Goal: Information Seeking & Learning: Compare options

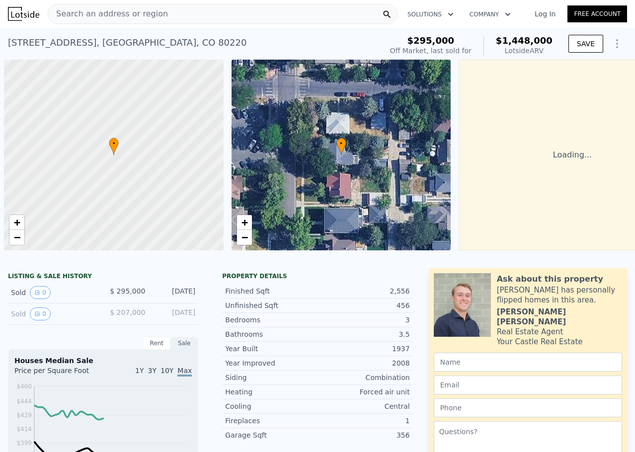
scroll to position [0, 4]
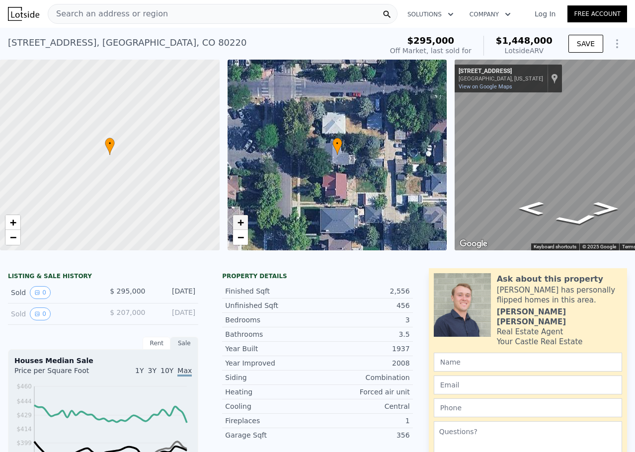
click at [239, 223] on span "+" at bounding box center [240, 222] width 6 height 12
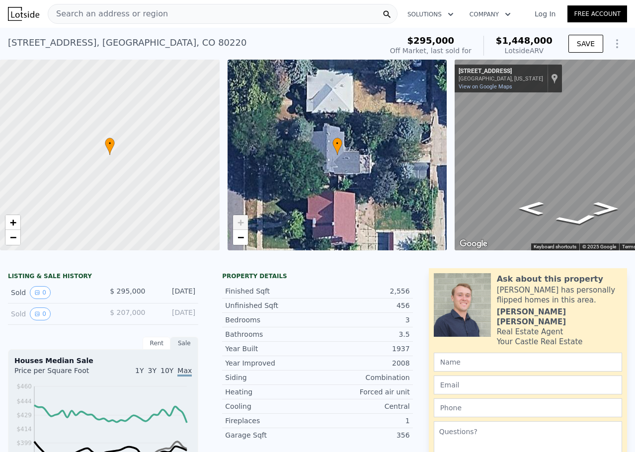
click at [239, 223] on span "+" at bounding box center [240, 222] width 6 height 12
click at [238, 237] on span "−" at bounding box center [240, 237] width 6 height 12
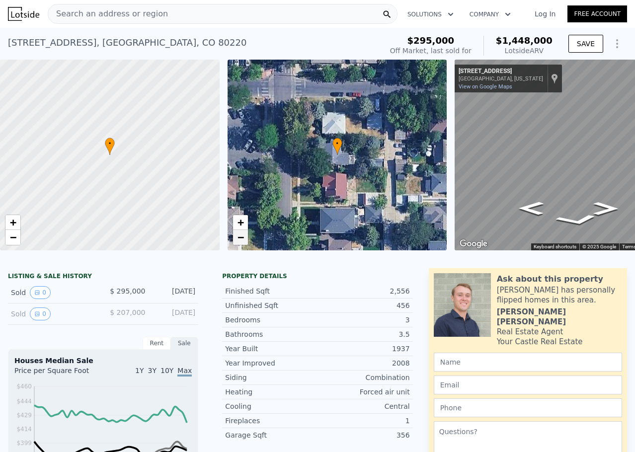
click at [238, 237] on span "−" at bounding box center [240, 237] width 6 height 12
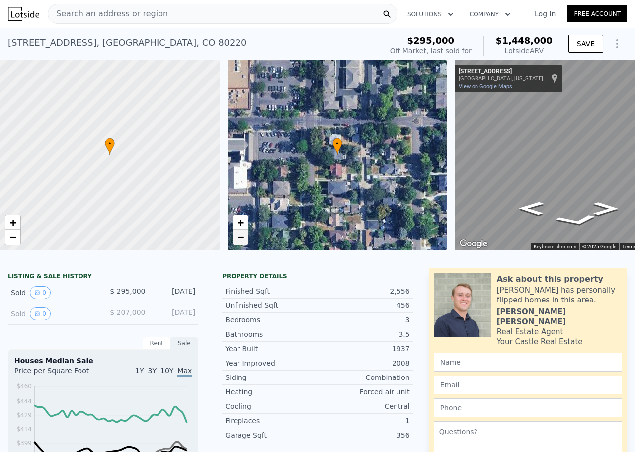
click at [238, 237] on span "−" at bounding box center [240, 237] width 6 height 12
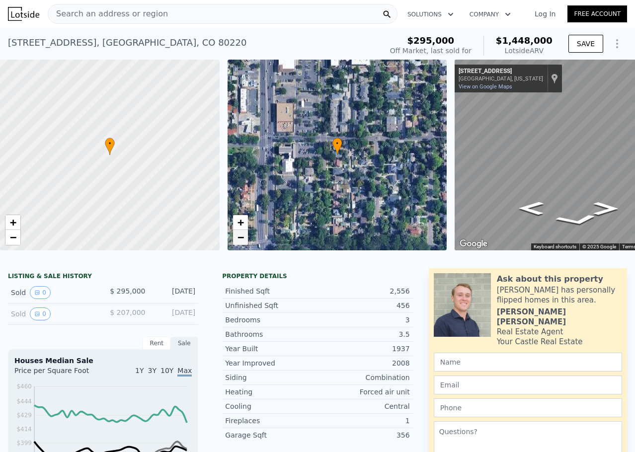
click at [238, 237] on span "−" at bounding box center [240, 237] width 6 height 12
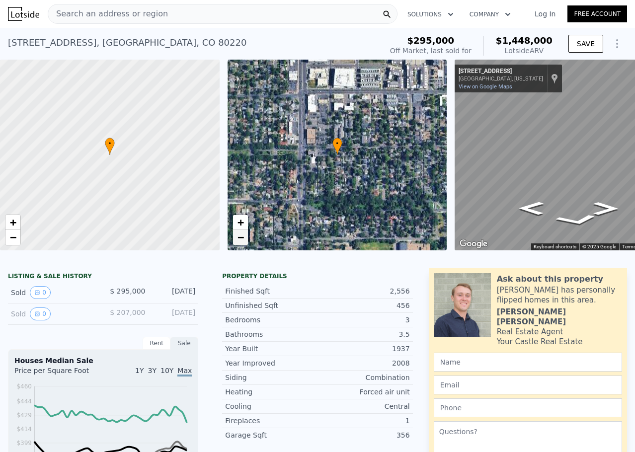
click at [238, 237] on span "−" at bounding box center [240, 237] width 6 height 12
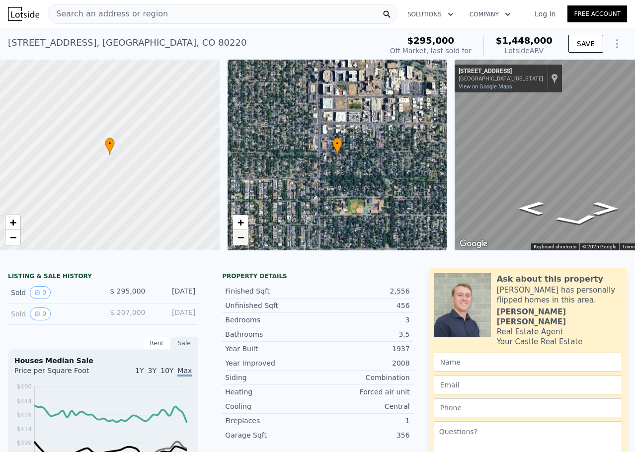
click at [238, 237] on span "−" at bounding box center [240, 237] width 6 height 12
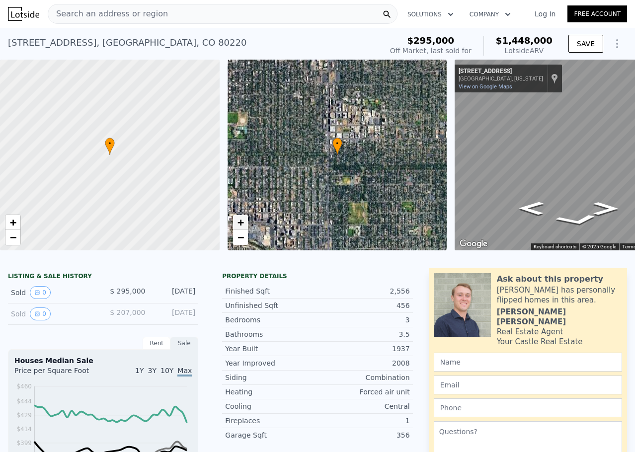
click at [239, 221] on span "+" at bounding box center [240, 222] width 6 height 12
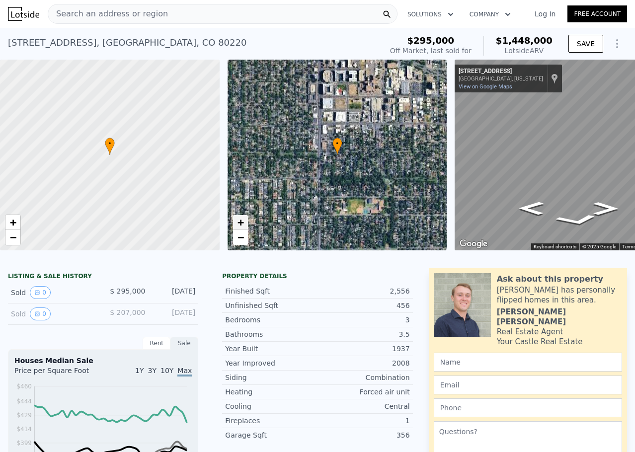
click at [239, 221] on span "+" at bounding box center [240, 222] width 6 height 12
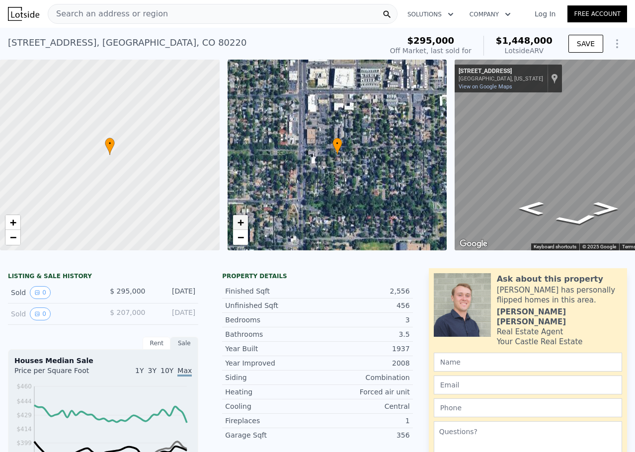
click at [239, 221] on span "+" at bounding box center [240, 222] width 6 height 12
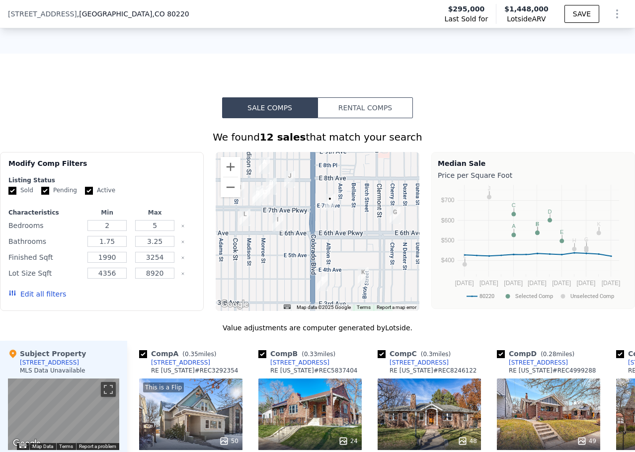
scroll to position [741, 0]
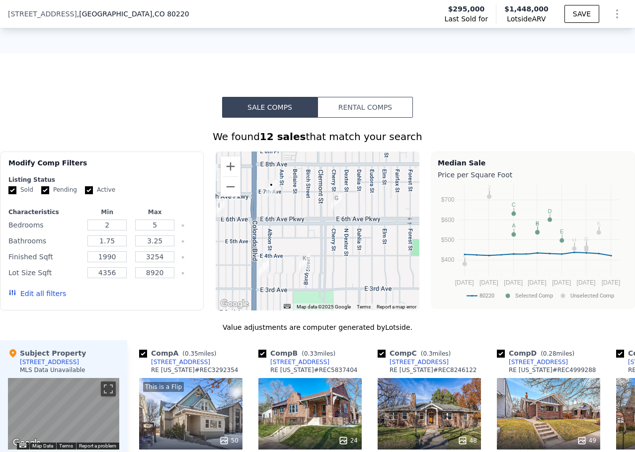
drag, startPoint x: 344, startPoint y: 254, endPoint x: 284, endPoint y: 241, distance: 60.5
click at [284, 241] on div at bounding box center [318, 231] width 204 height 159
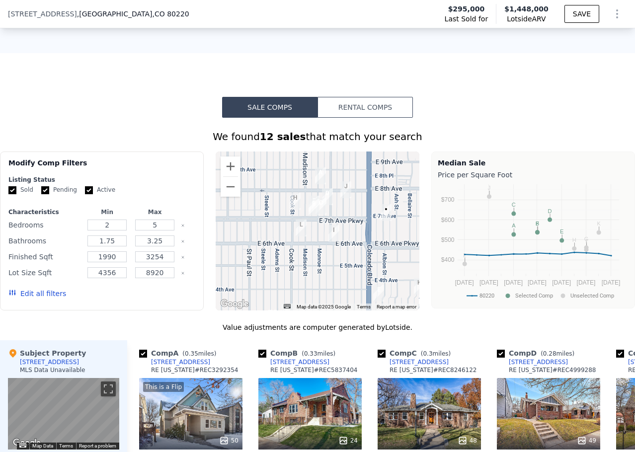
drag, startPoint x: 306, startPoint y: 244, endPoint x: 420, endPoint y: 269, distance: 116.1
click at [424, 268] on div "Modify Comp Filters Listing Status Sold Pending Active Characteristics Min Max …" at bounding box center [317, 231] width 635 height 159
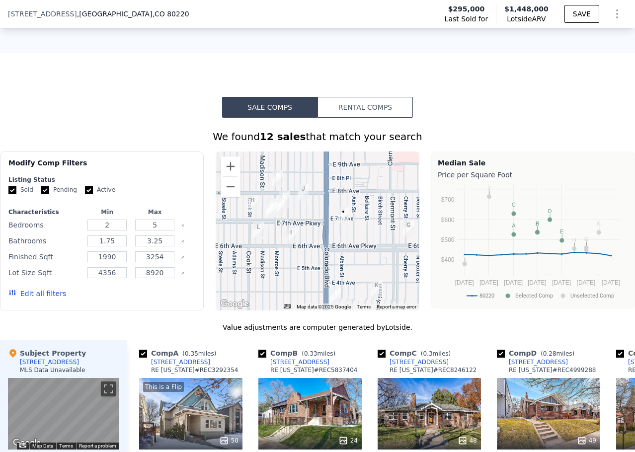
drag, startPoint x: 400, startPoint y: 266, endPoint x: 356, endPoint y: 268, distance: 43.8
click at [356, 268] on div at bounding box center [318, 231] width 204 height 159
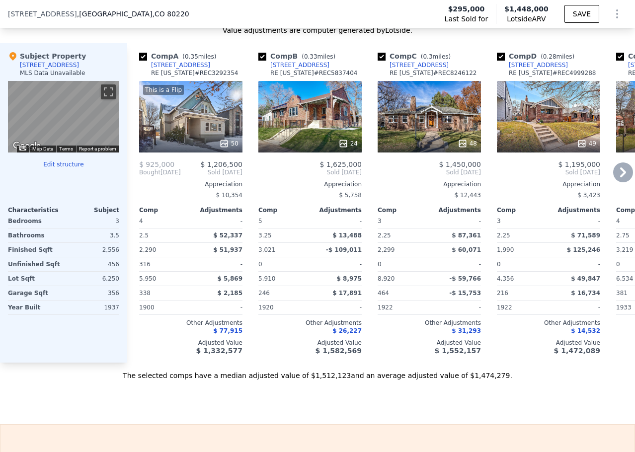
scroll to position [1039, 0]
click at [191, 139] on div "This is a Flip 50" at bounding box center [190, 117] width 103 height 72
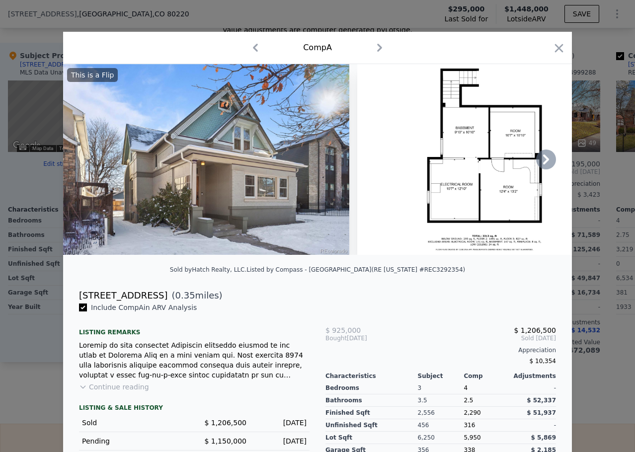
click at [545, 163] on icon at bounding box center [546, 160] width 20 height 20
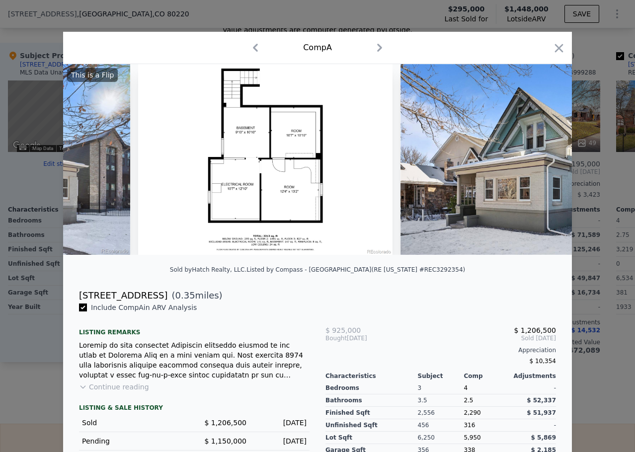
scroll to position [0, 239]
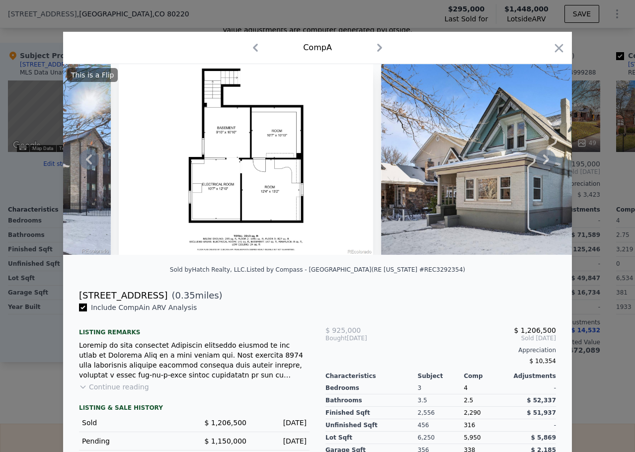
click at [545, 163] on icon at bounding box center [546, 160] width 20 height 20
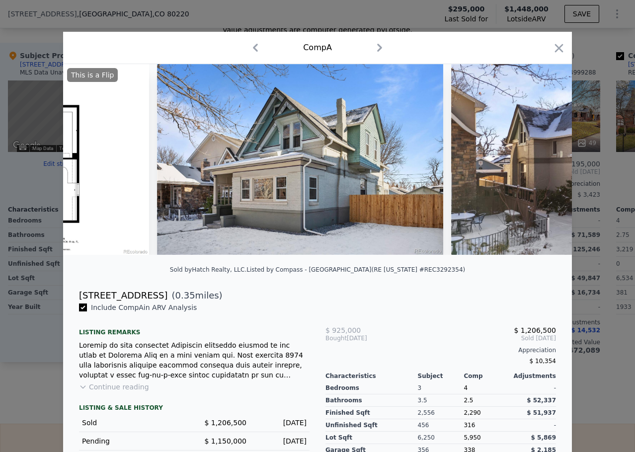
scroll to position [0, 477]
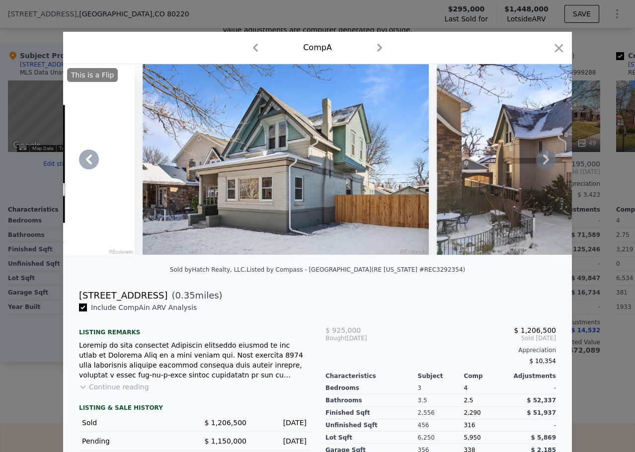
click at [543, 164] on icon at bounding box center [546, 160] width 6 height 10
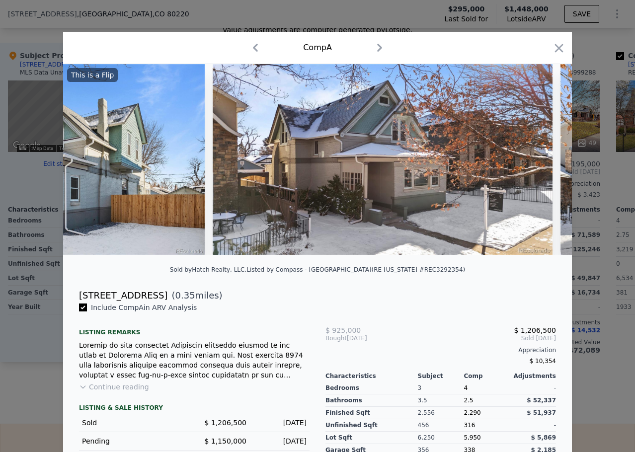
scroll to position [0, 716]
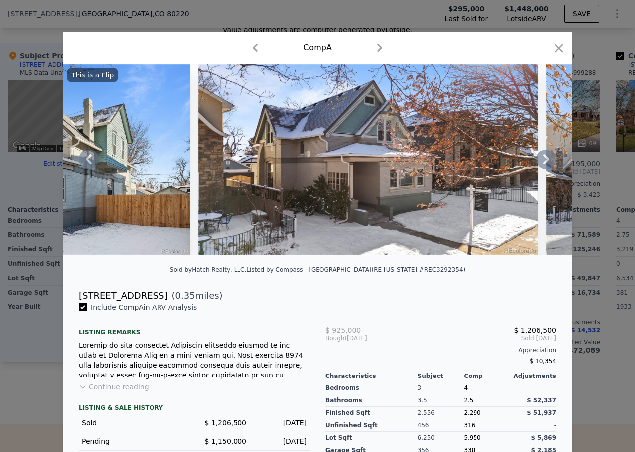
click at [543, 164] on icon at bounding box center [546, 160] width 6 height 10
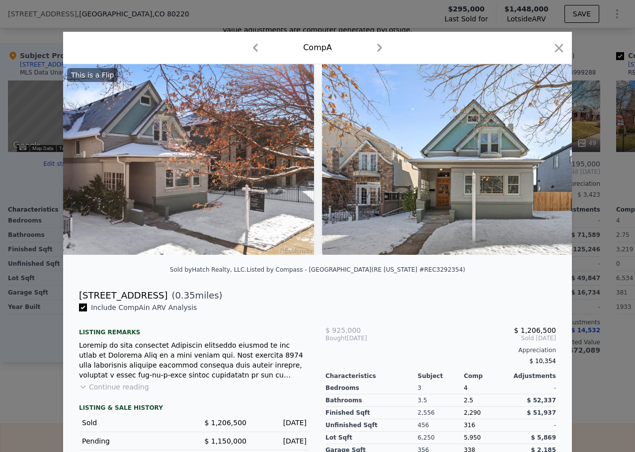
scroll to position [0, 955]
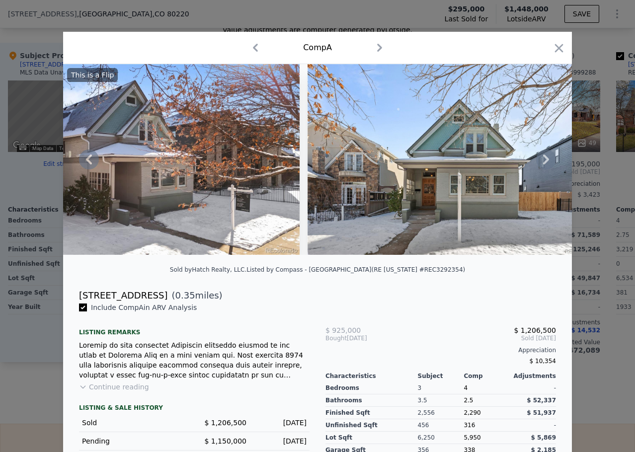
click at [543, 164] on icon at bounding box center [546, 160] width 6 height 10
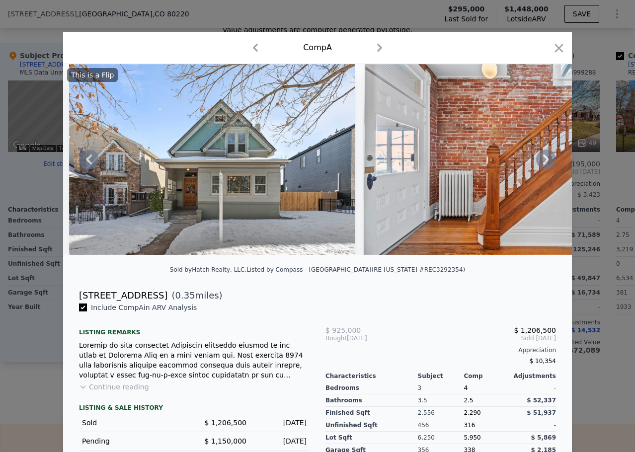
click at [543, 164] on icon at bounding box center [546, 160] width 6 height 10
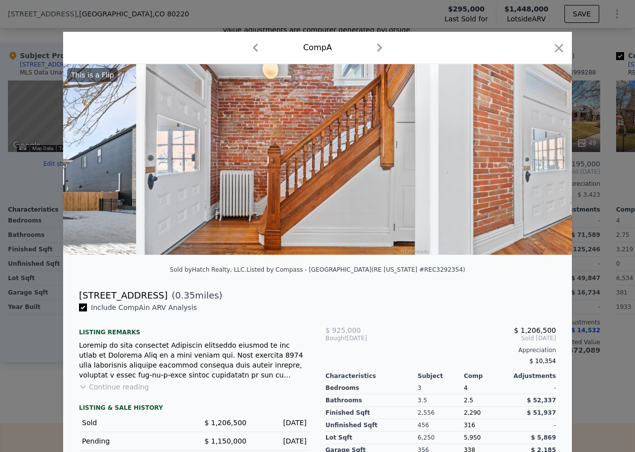
scroll to position [0, 1432]
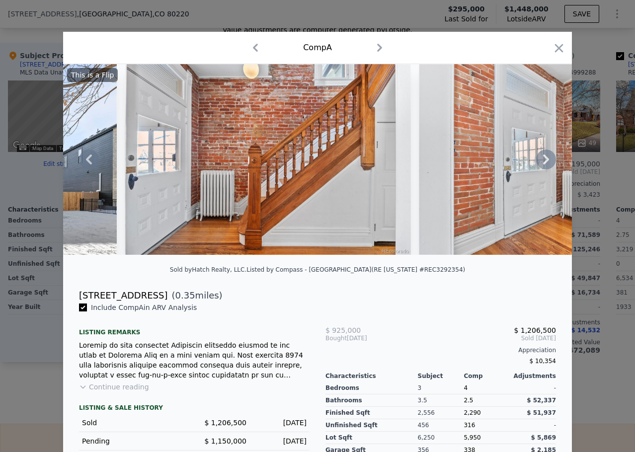
click at [543, 164] on icon at bounding box center [546, 160] width 6 height 10
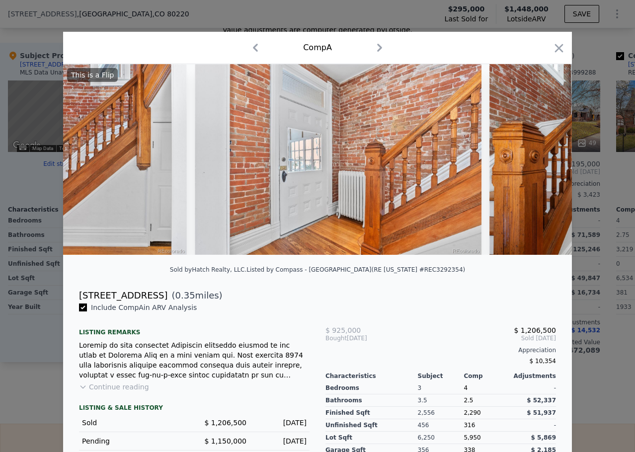
scroll to position [0, 1671]
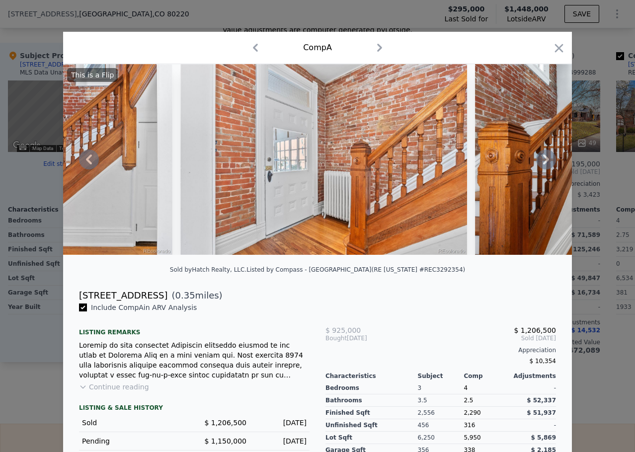
click at [543, 164] on icon at bounding box center [546, 160] width 6 height 10
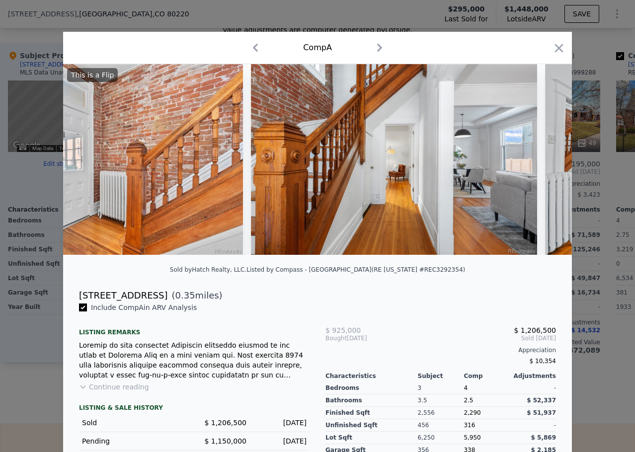
scroll to position [0, 1909]
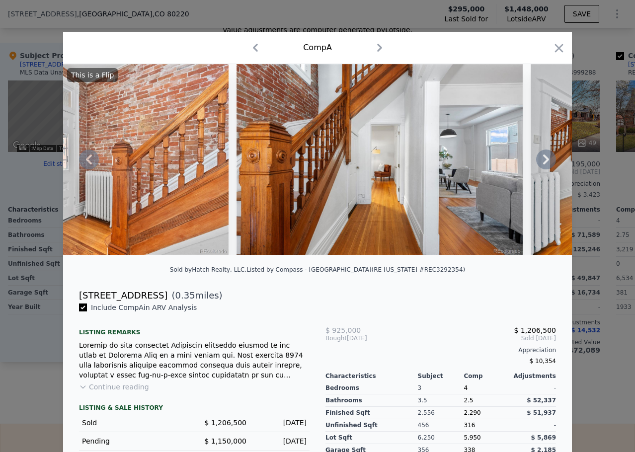
click at [543, 164] on icon at bounding box center [546, 160] width 6 height 10
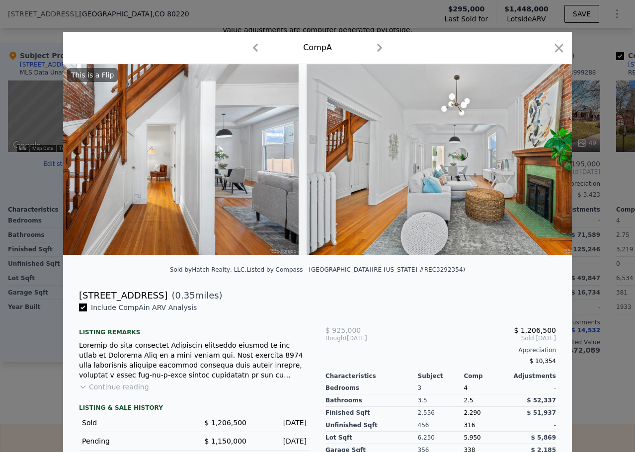
scroll to position [0, 2148]
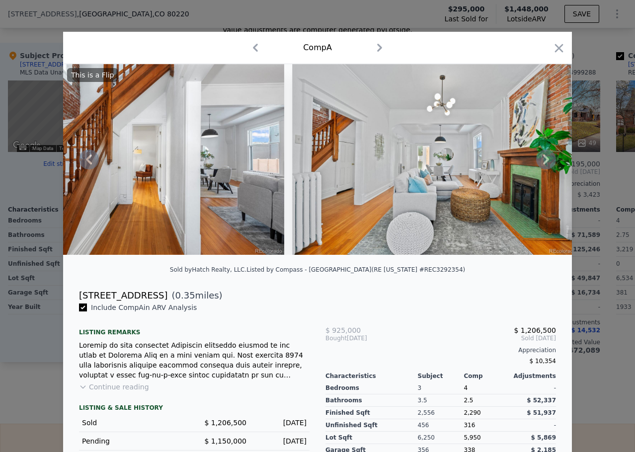
click at [543, 164] on icon at bounding box center [546, 160] width 6 height 10
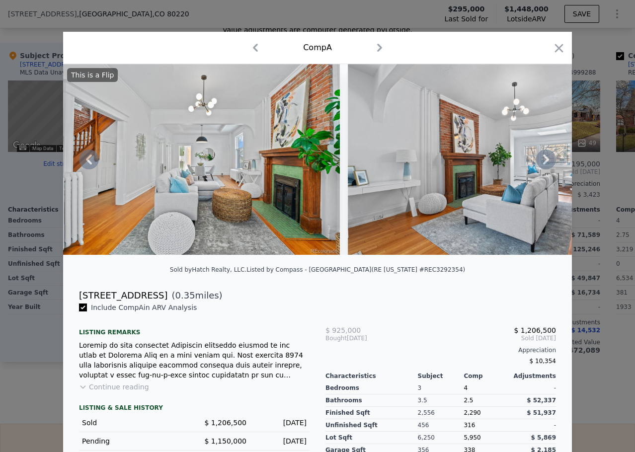
click at [543, 164] on icon at bounding box center [546, 160] width 6 height 10
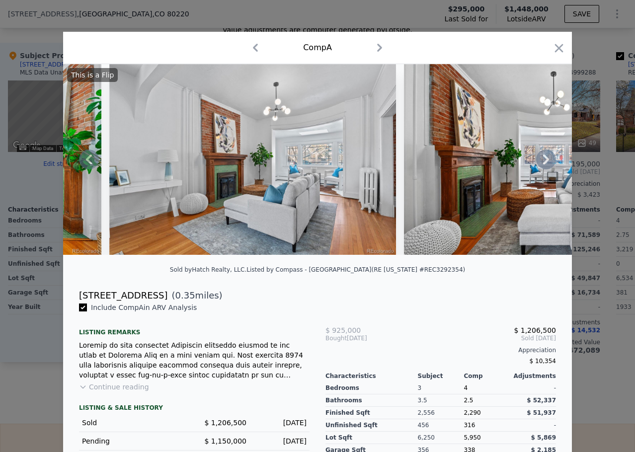
click at [543, 164] on icon at bounding box center [546, 160] width 6 height 10
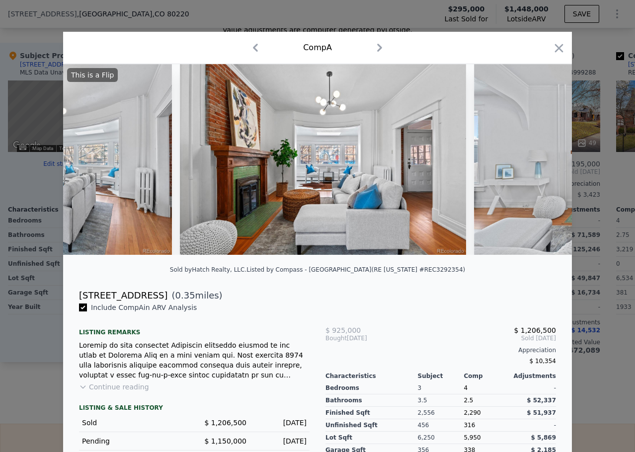
scroll to position [0, 2864]
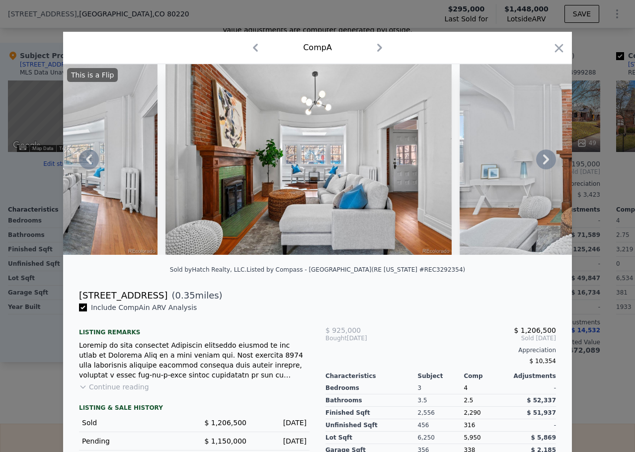
click at [543, 166] on icon at bounding box center [546, 160] width 20 height 20
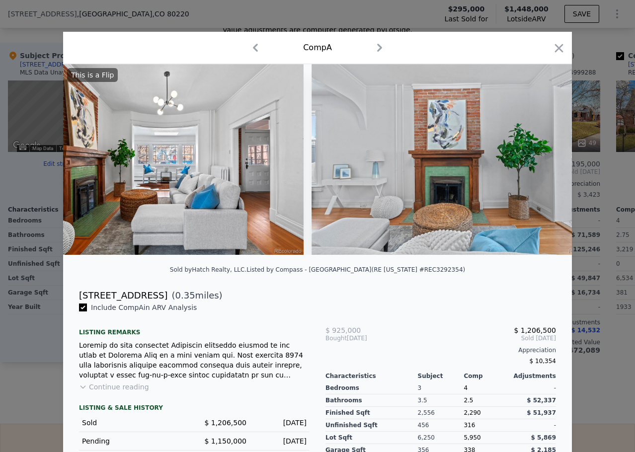
scroll to position [0, 3102]
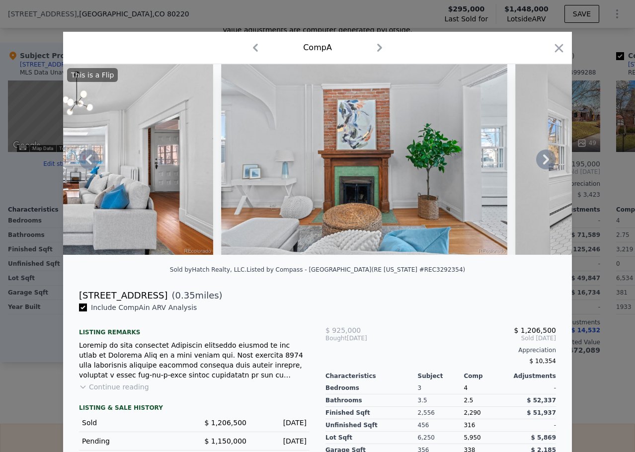
click at [543, 165] on icon at bounding box center [546, 160] width 6 height 10
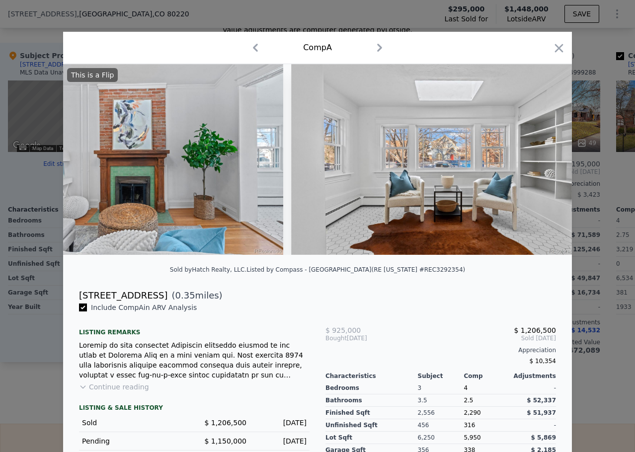
scroll to position [0, 3341]
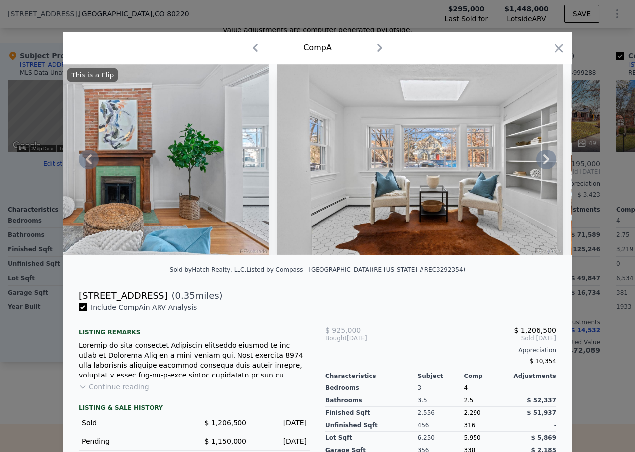
click at [536, 165] on icon at bounding box center [546, 160] width 20 height 20
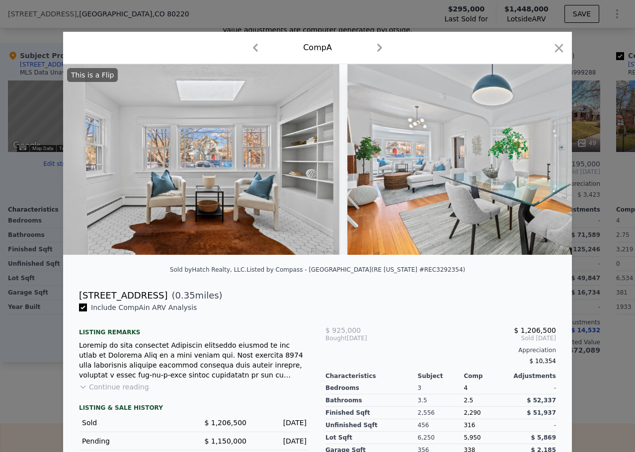
scroll to position [0, 3580]
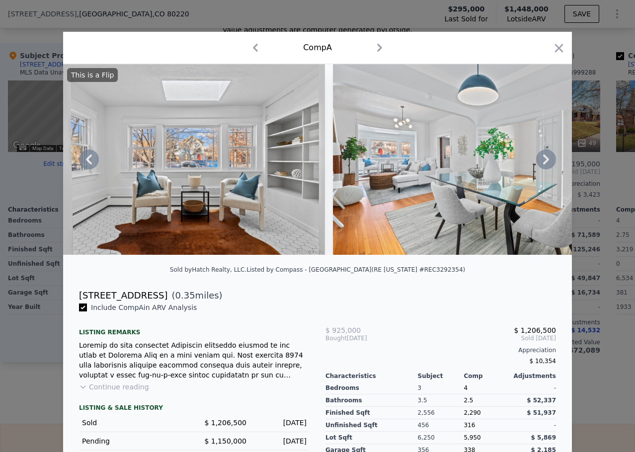
click at [536, 165] on icon at bounding box center [546, 160] width 20 height 20
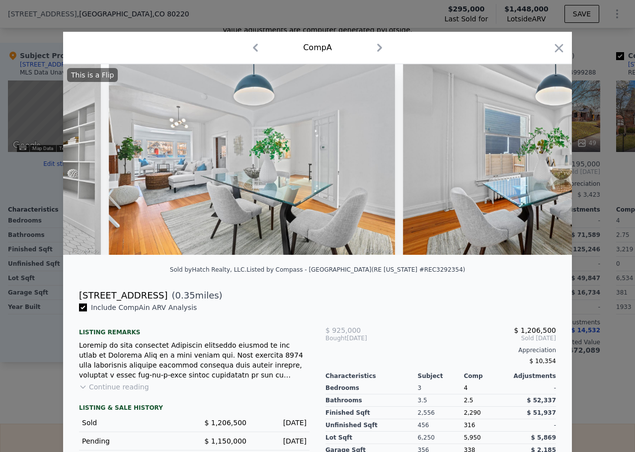
scroll to position [0, 3818]
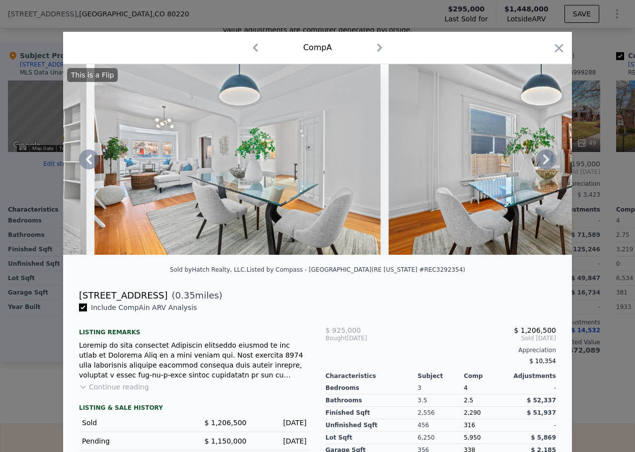
click at [536, 165] on icon at bounding box center [546, 160] width 20 height 20
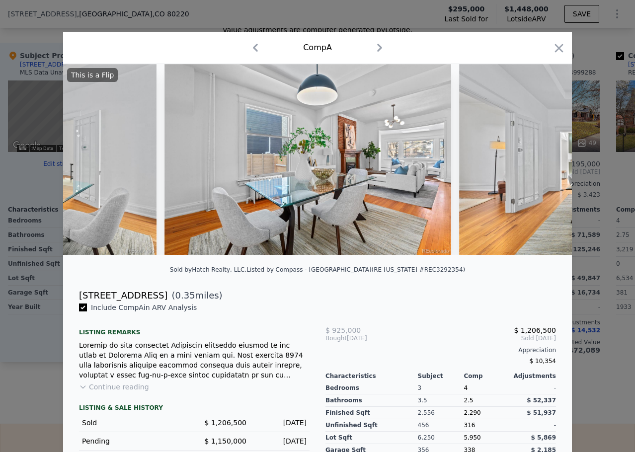
scroll to position [0, 4057]
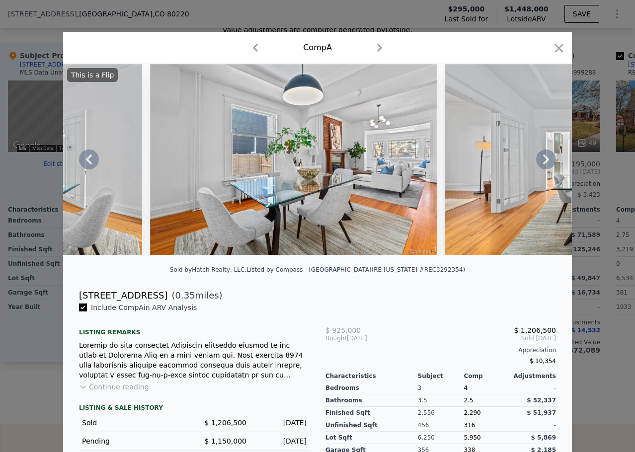
click at [536, 165] on icon at bounding box center [546, 160] width 20 height 20
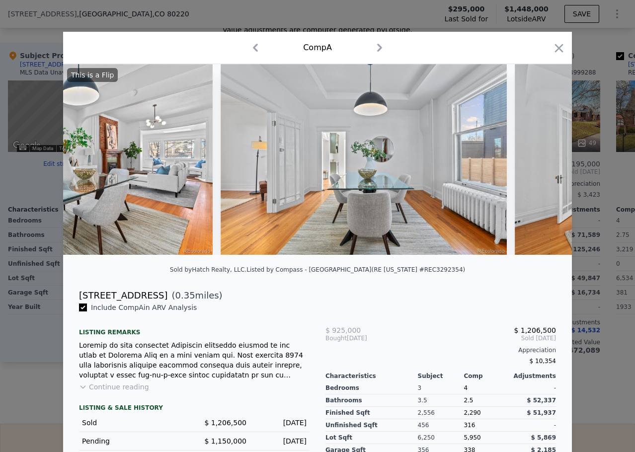
scroll to position [0, 4296]
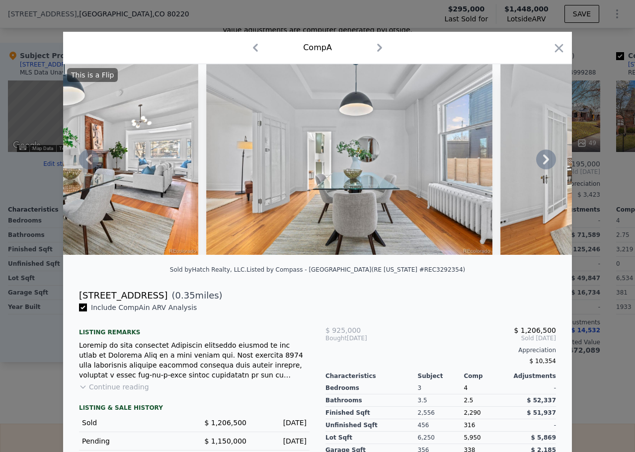
click at [536, 165] on icon at bounding box center [546, 160] width 20 height 20
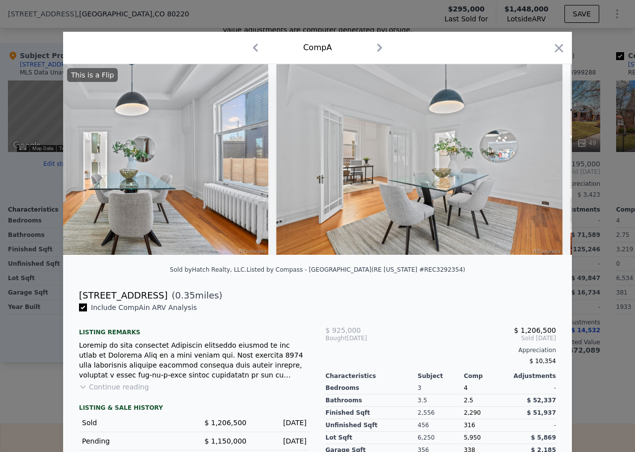
scroll to position [0, 4534]
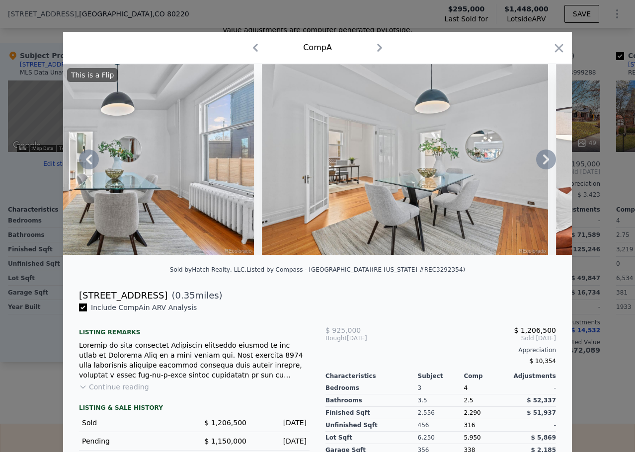
click at [536, 165] on icon at bounding box center [546, 160] width 20 height 20
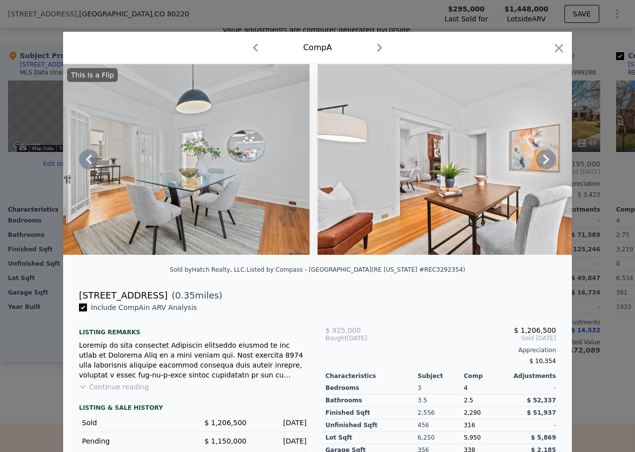
click at [536, 165] on icon at bounding box center [546, 160] width 20 height 20
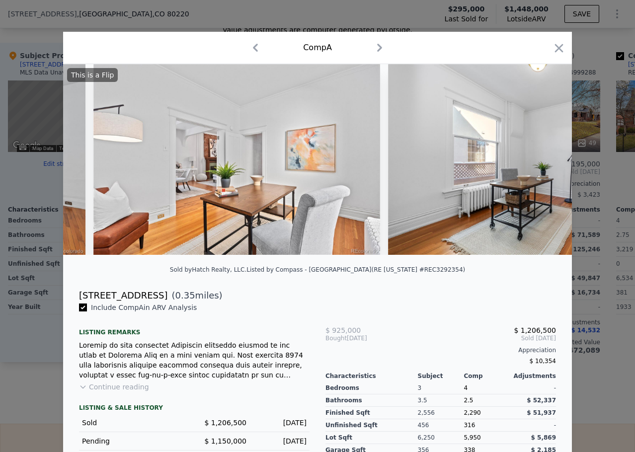
scroll to position [0, 5012]
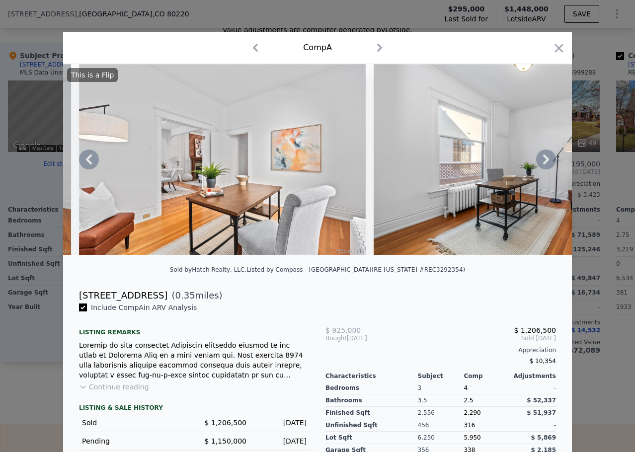
click at [536, 165] on icon at bounding box center [546, 160] width 20 height 20
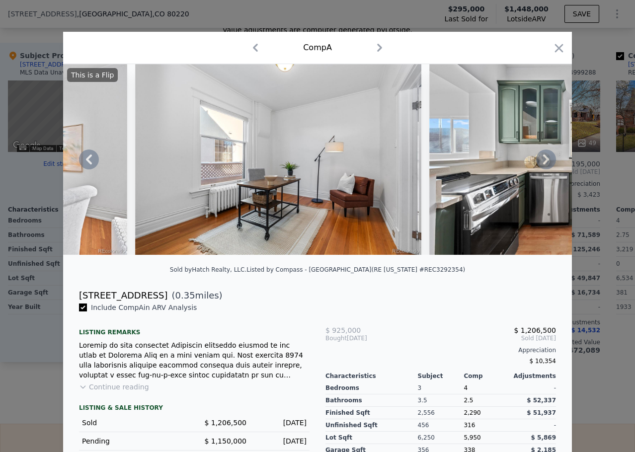
click at [536, 165] on icon at bounding box center [546, 160] width 20 height 20
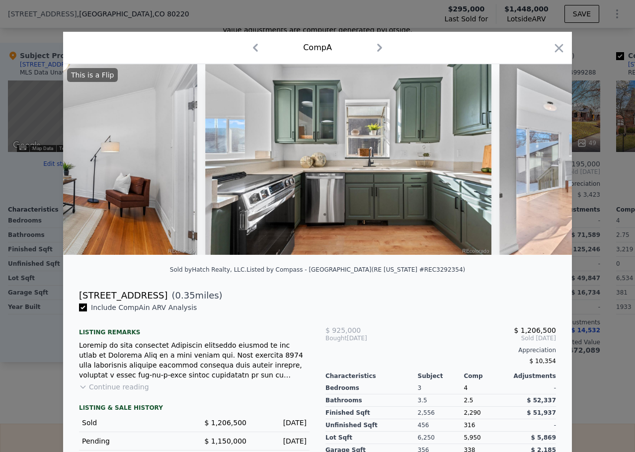
scroll to position [0, 5489]
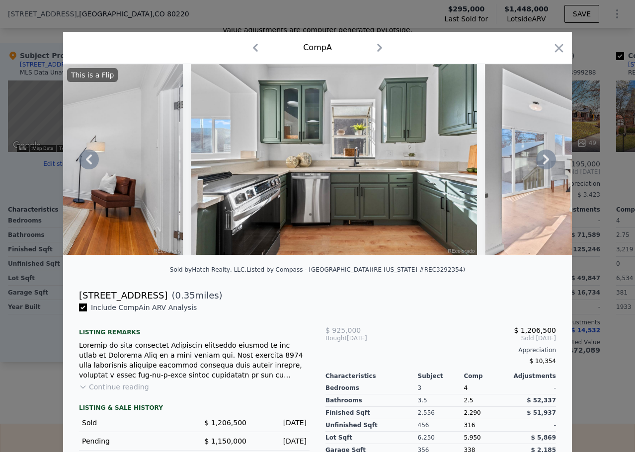
click at [536, 165] on icon at bounding box center [546, 160] width 20 height 20
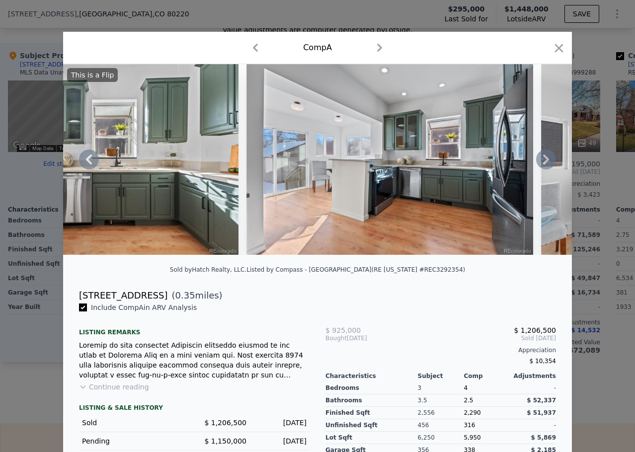
click at [536, 165] on icon at bounding box center [546, 160] width 20 height 20
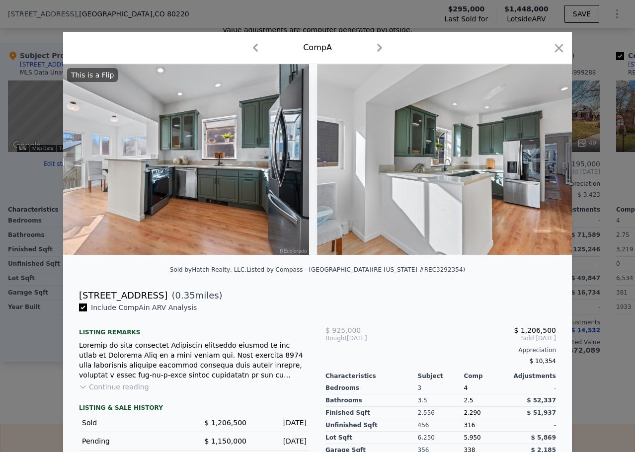
scroll to position [0, 5966]
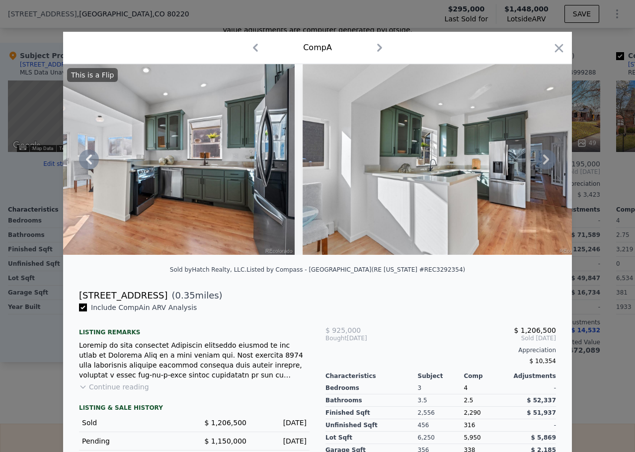
click at [536, 165] on icon at bounding box center [546, 160] width 20 height 20
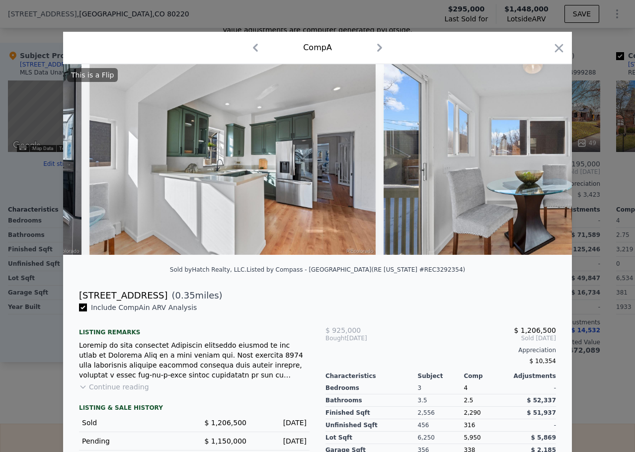
scroll to position [0, 6205]
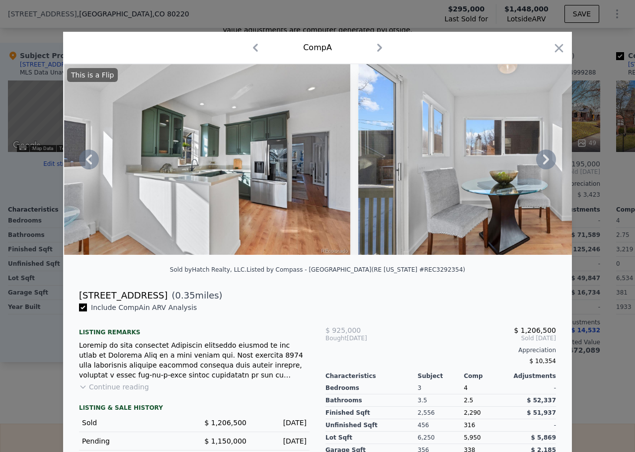
click at [536, 165] on icon at bounding box center [546, 160] width 20 height 20
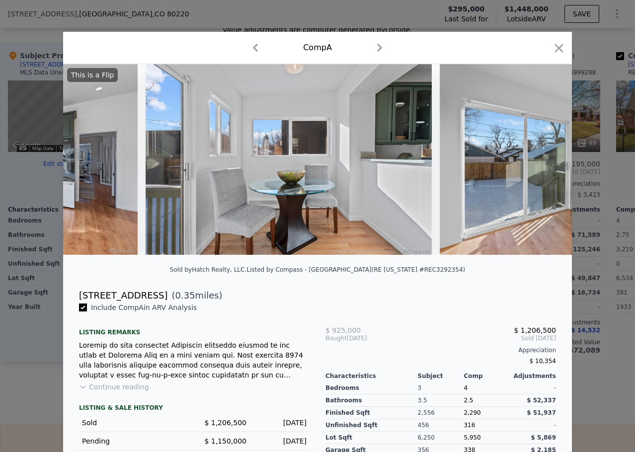
scroll to position [0, 6443]
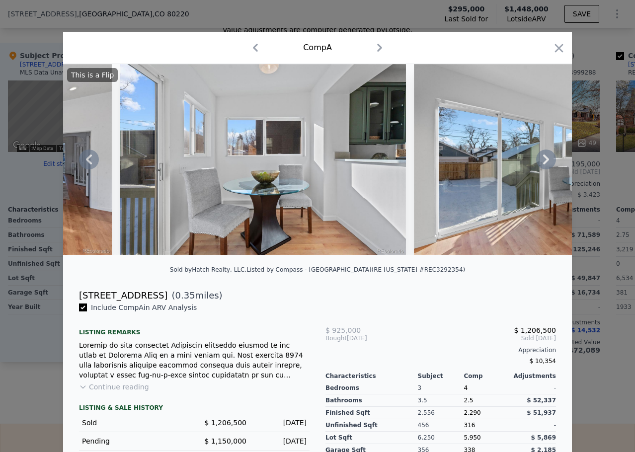
click at [536, 165] on icon at bounding box center [546, 160] width 20 height 20
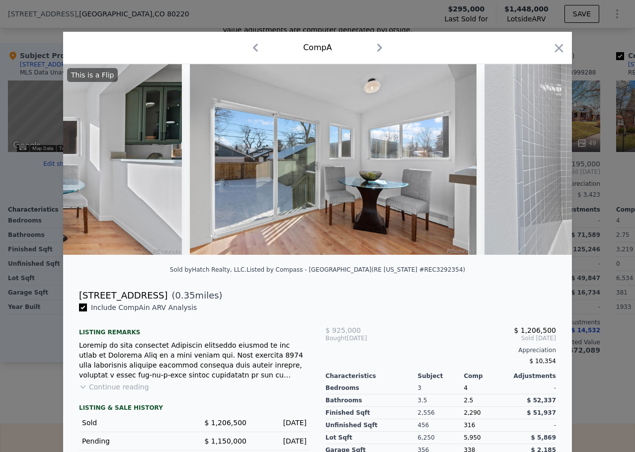
scroll to position [0, 6682]
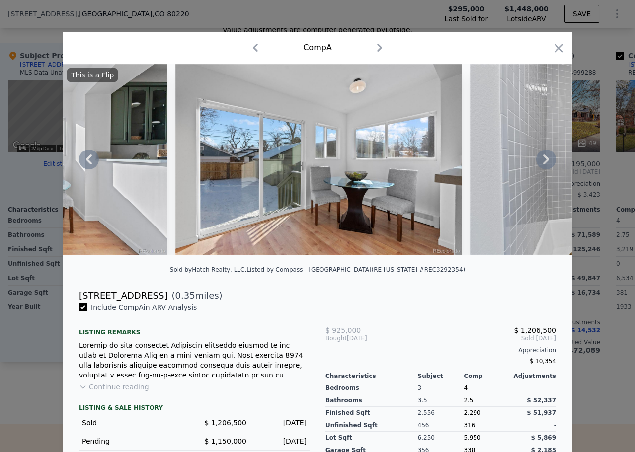
click at [536, 165] on icon at bounding box center [546, 160] width 20 height 20
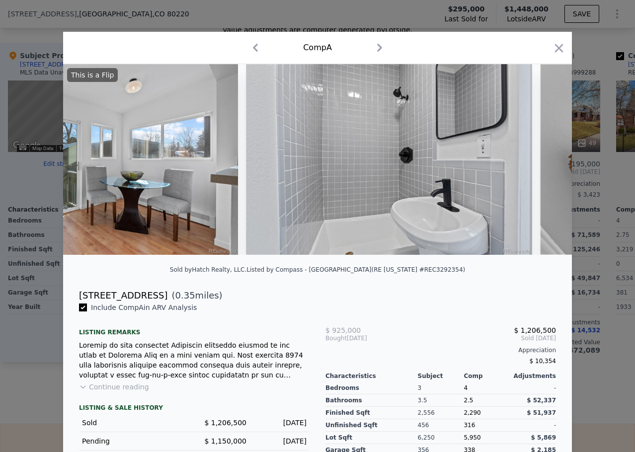
scroll to position [0, 6921]
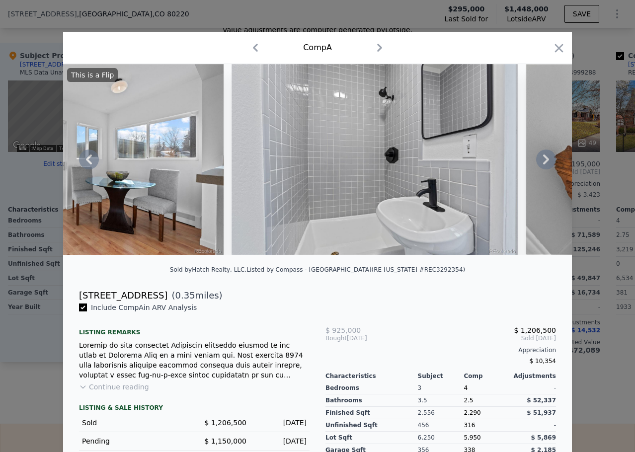
click at [536, 164] on icon at bounding box center [546, 160] width 20 height 20
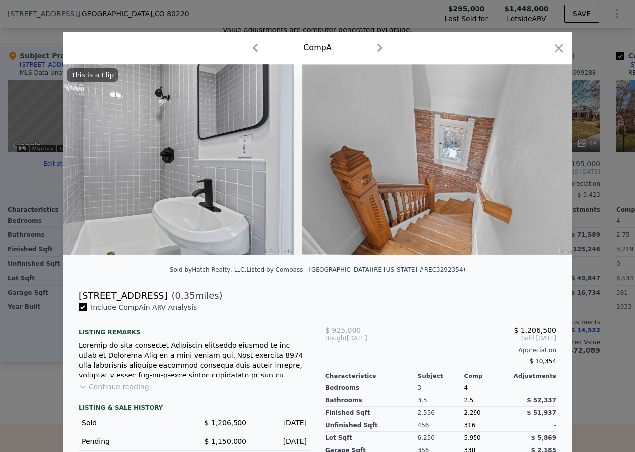
scroll to position [0, 7159]
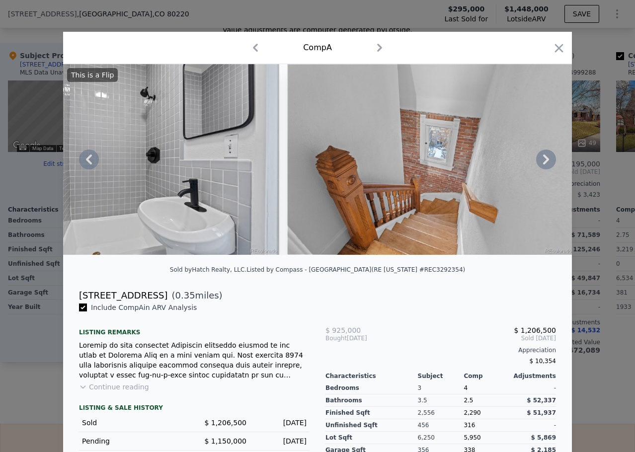
click at [536, 164] on icon at bounding box center [546, 160] width 20 height 20
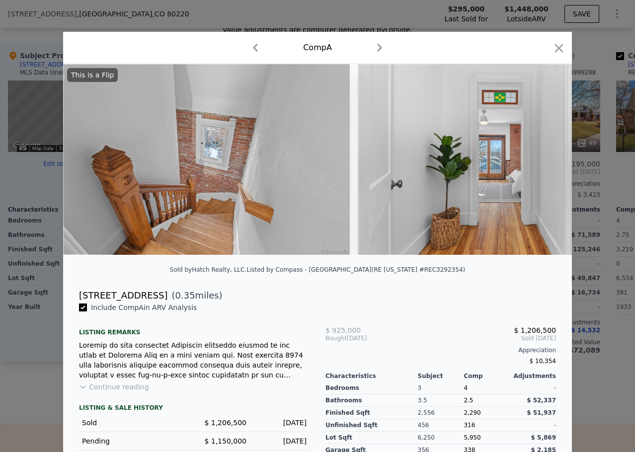
scroll to position [0, 7398]
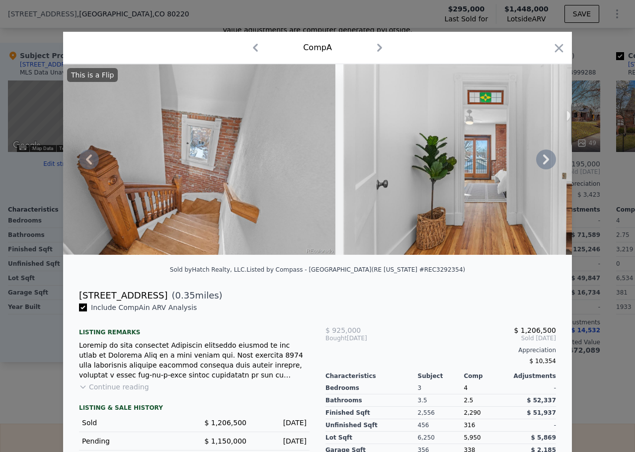
click at [536, 164] on icon at bounding box center [546, 160] width 20 height 20
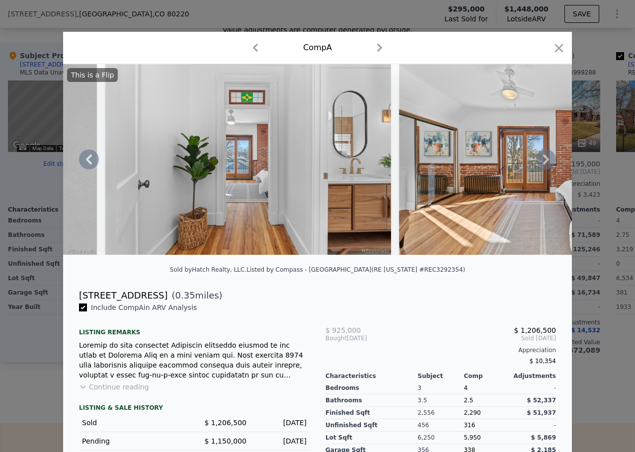
click at [536, 164] on icon at bounding box center [546, 160] width 20 height 20
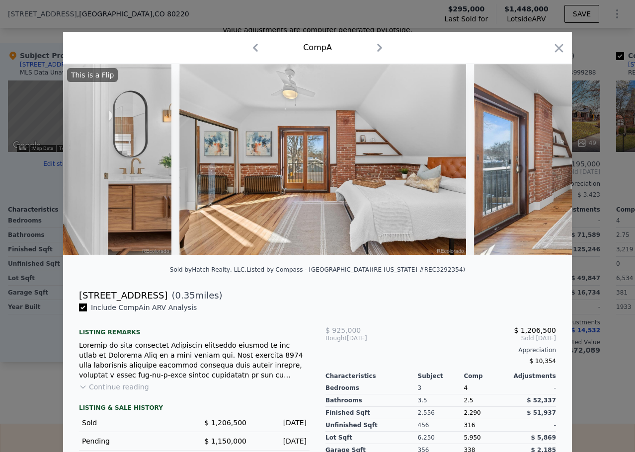
scroll to position [0, 7875]
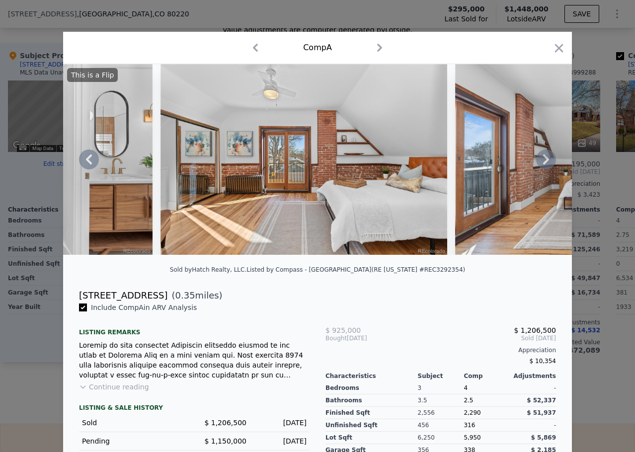
click at [536, 164] on icon at bounding box center [546, 160] width 20 height 20
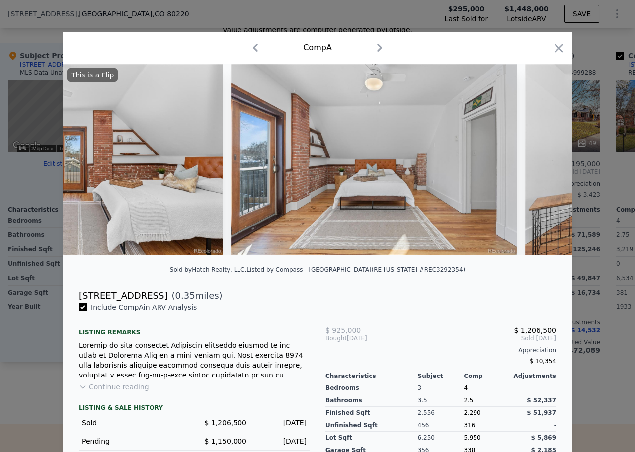
scroll to position [0, 8114]
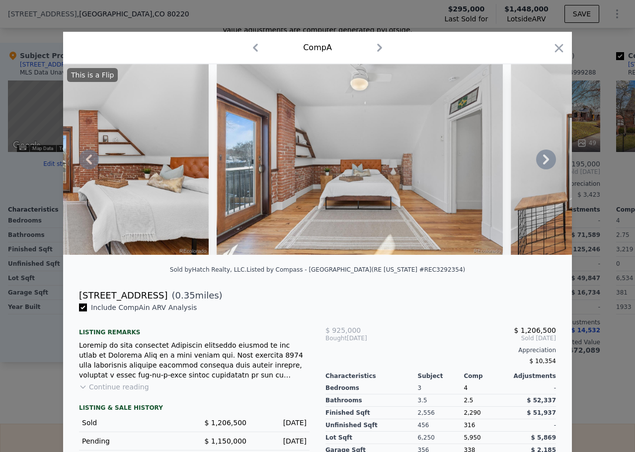
click at [536, 164] on icon at bounding box center [546, 160] width 20 height 20
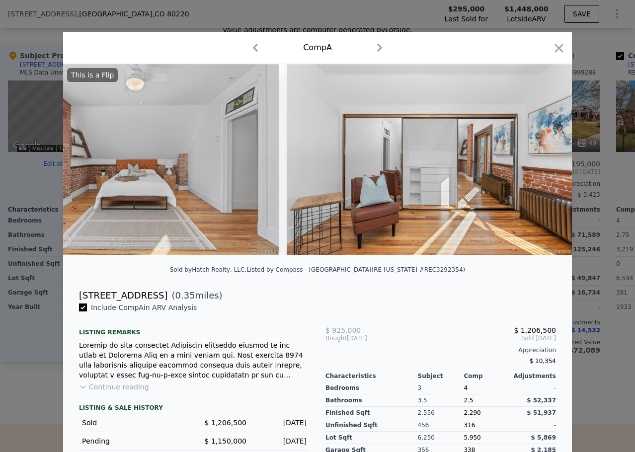
scroll to position [0, 8353]
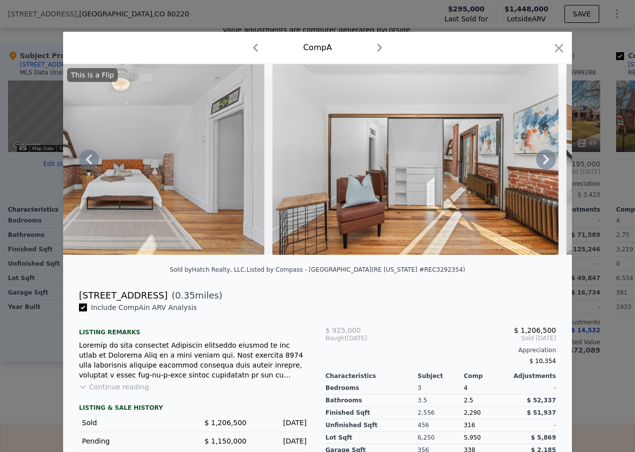
click at [536, 164] on icon at bounding box center [546, 160] width 20 height 20
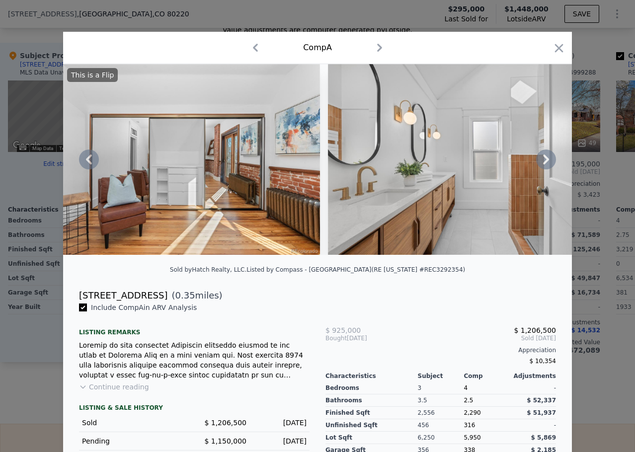
click at [536, 164] on icon at bounding box center [546, 160] width 20 height 20
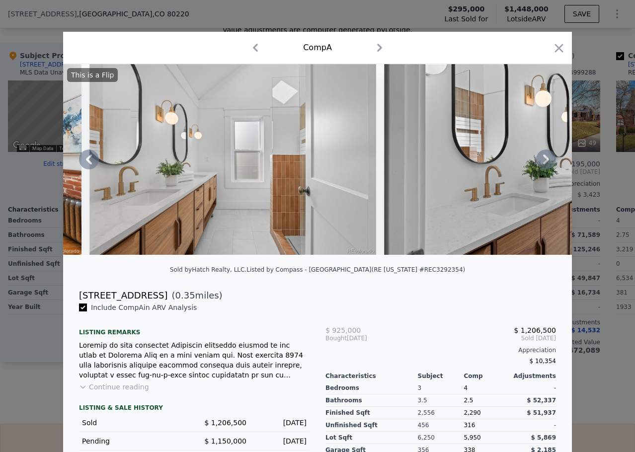
click at [536, 164] on icon at bounding box center [546, 160] width 20 height 20
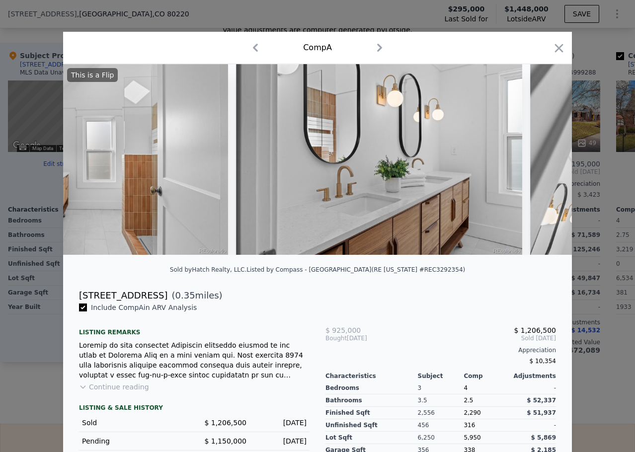
scroll to position [0, 9069]
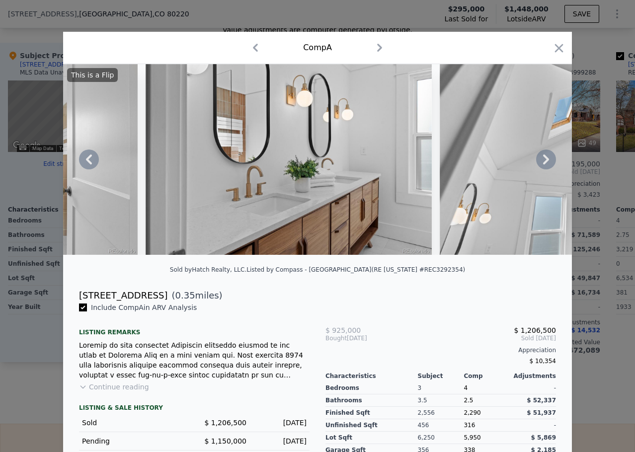
click at [536, 164] on icon at bounding box center [546, 160] width 20 height 20
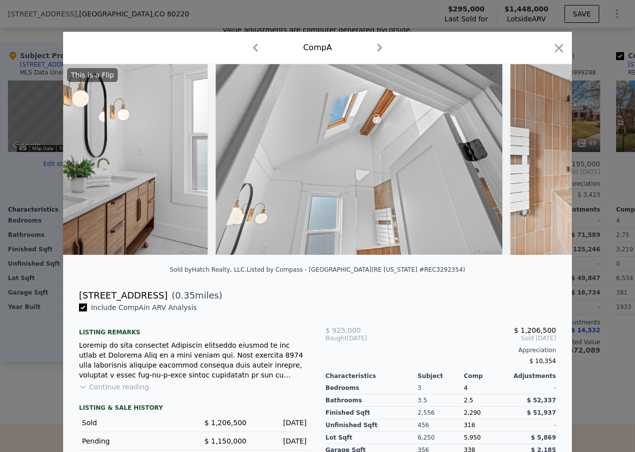
scroll to position [0, 9307]
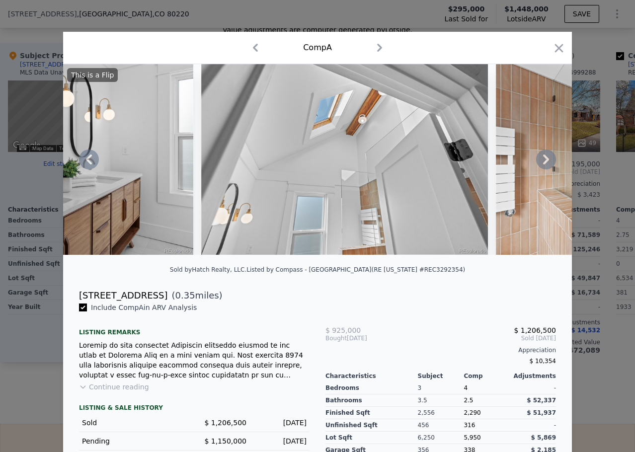
click at [536, 164] on icon at bounding box center [546, 160] width 20 height 20
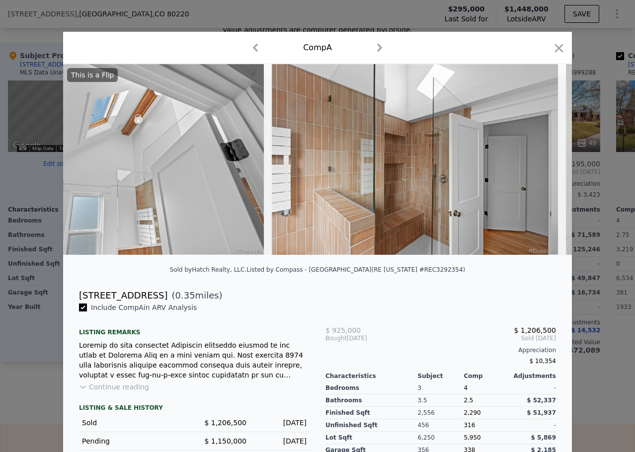
scroll to position [0, 9546]
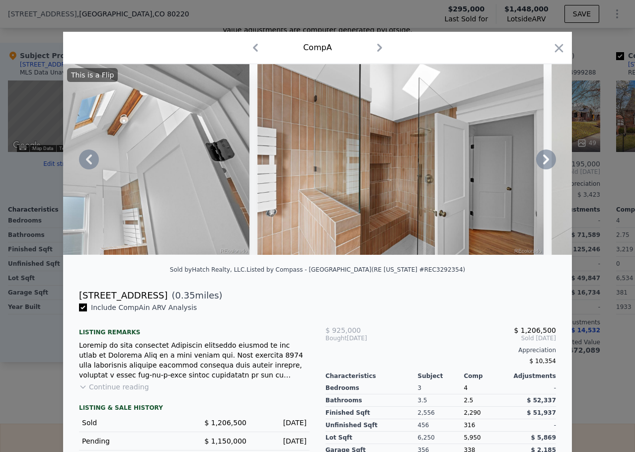
click at [536, 161] on icon at bounding box center [546, 160] width 20 height 20
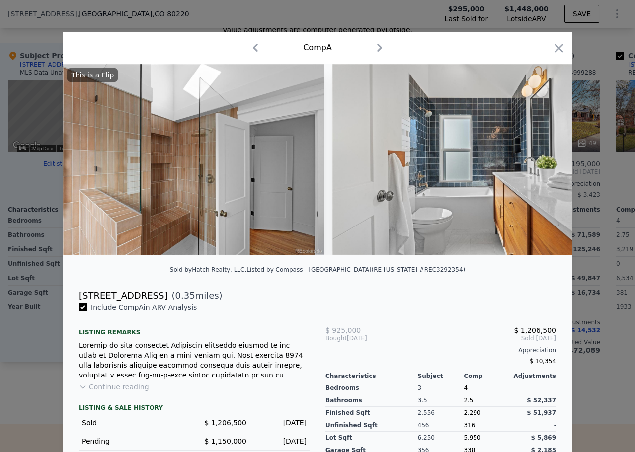
scroll to position [0, 9784]
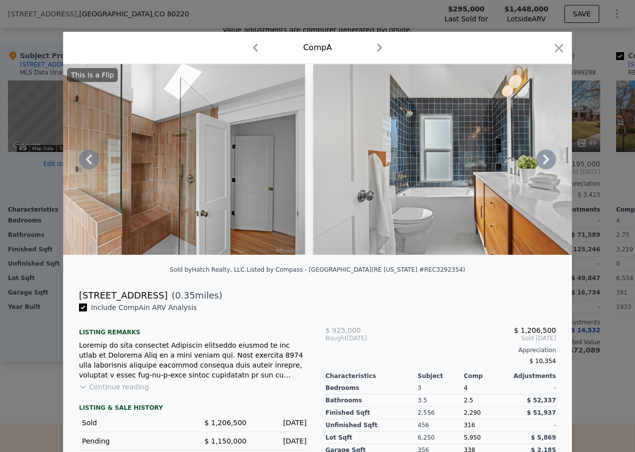
click at [536, 161] on icon at bounding box center [546, 160] width 20 height 20
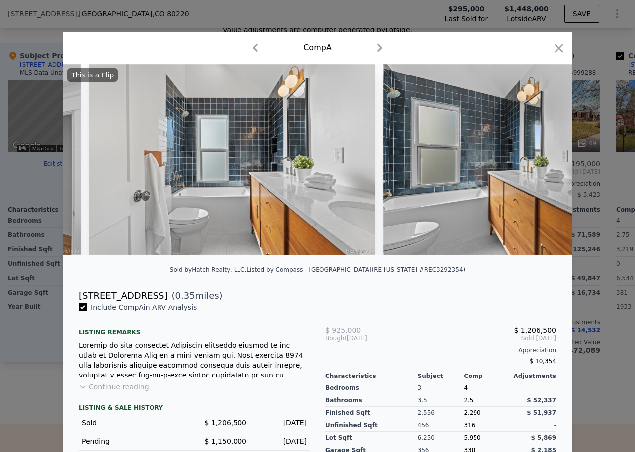
scroll to position [0, 10023]
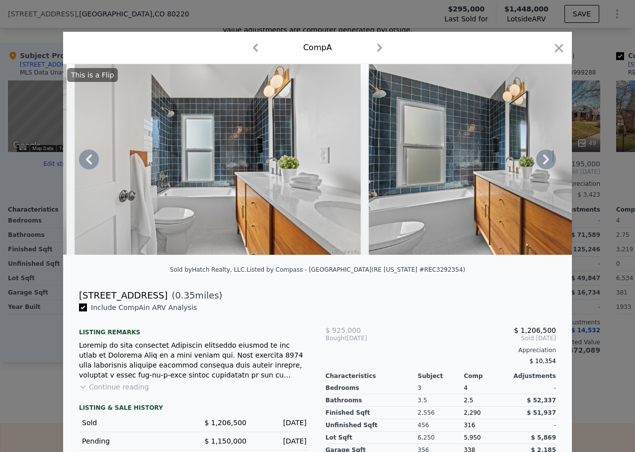
click at [536, 161] on icon at bounding box center [546, 160] width 20 height 20
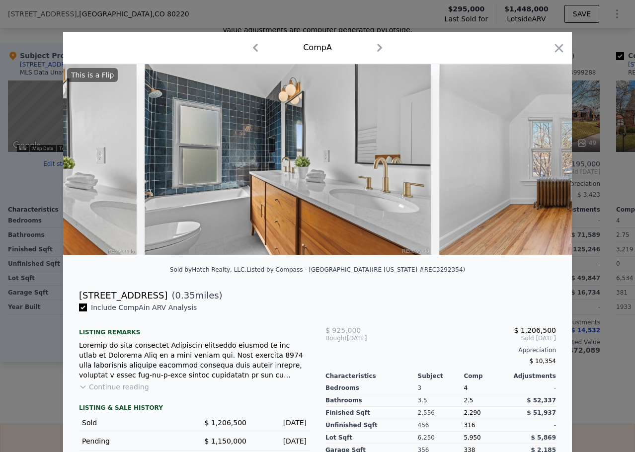
scroll to position [0, 10262]
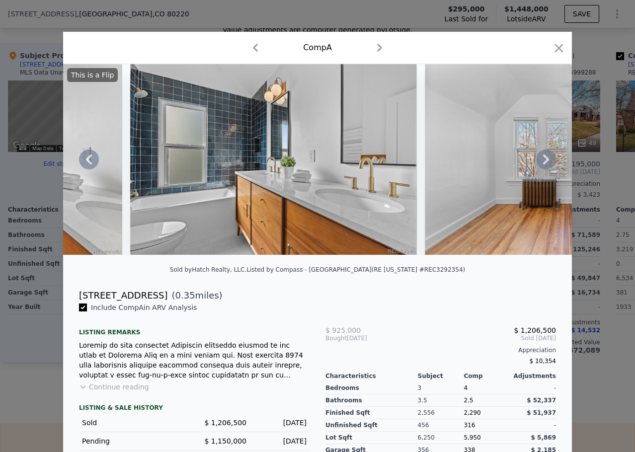
click at [536, 161] on icon at bounding box center [546, 160] width 20 height 20
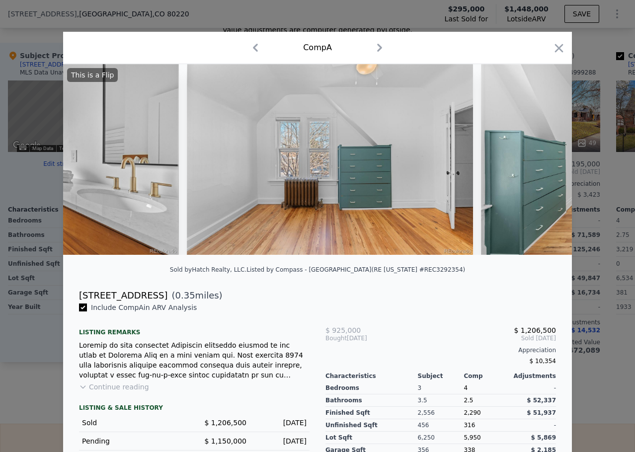
scroll to position [0, 10500]
click at [536, 161] on icon at bounding box center [546, 160] width 20 height 20
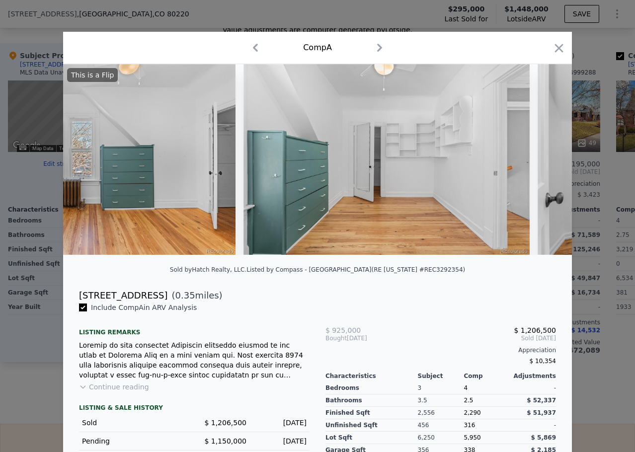
scroll to position [0, 10739]
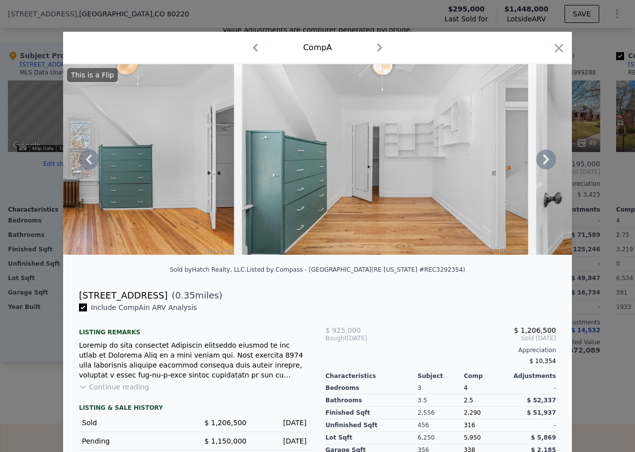
click at [536, 161] on icon at bounding box center [546, 160] width 20 height 20
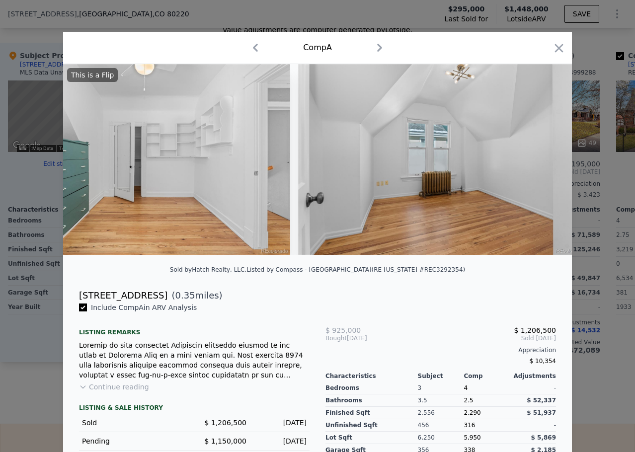
scroll to position [0, 10978]
click at [536, 161] on icon at bounding box center [546, 160] width 20 height 20
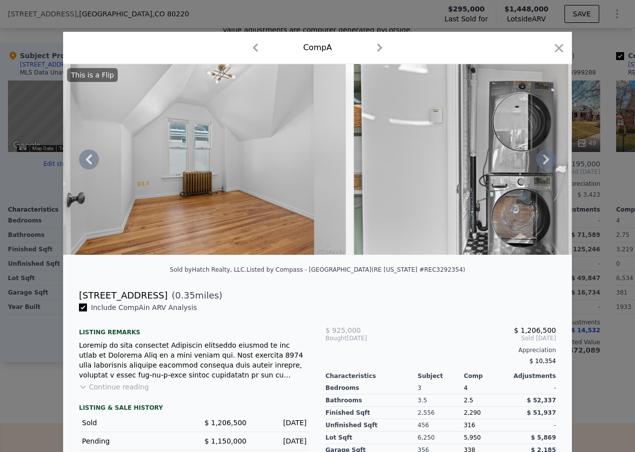
click at [536, 161] on icon at bounding box center [546, 160] width 20 height 20
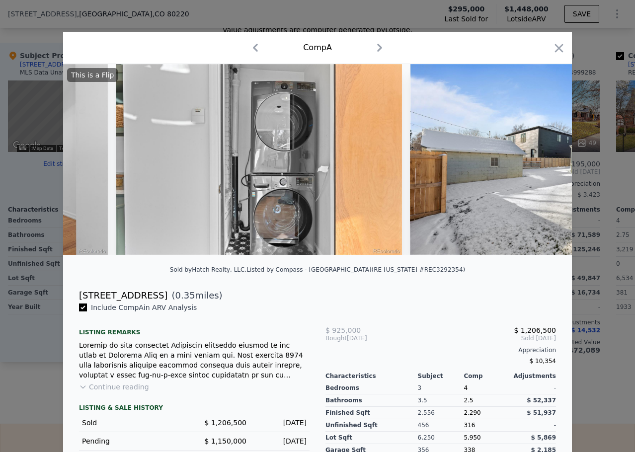
scroll to position [0, 11455]
click at [536, 161] on icon at bounding box center [546, 160] width 20 height 20
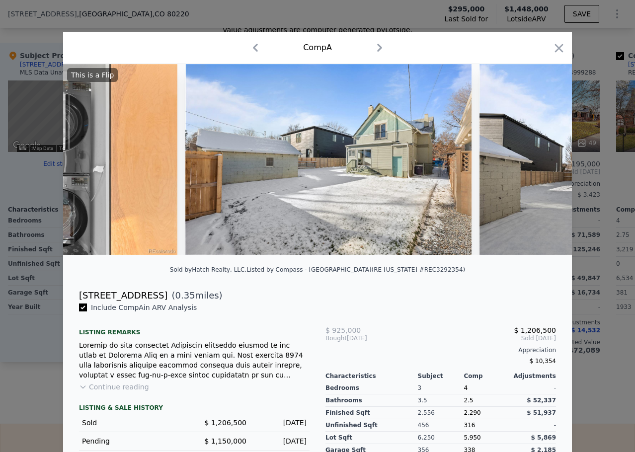
scroll to position [0, 11694]
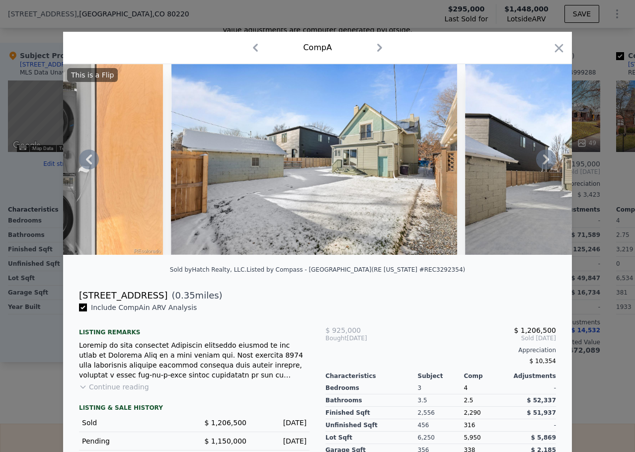
click at [536, 161] on icon at bounding box center [546, 160] width 20 height 20
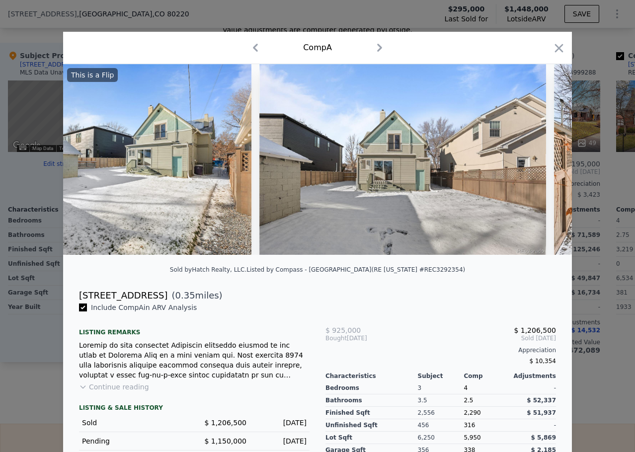
scroll to position [0, 11932]
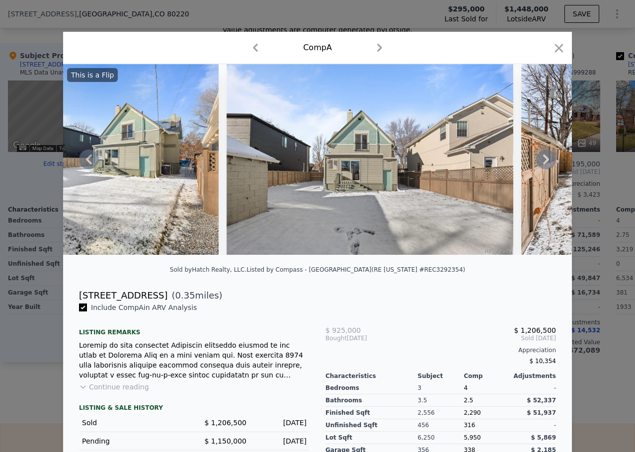
click at [536, 161] on icon at bounding box center [546, 160] width 20 height 20
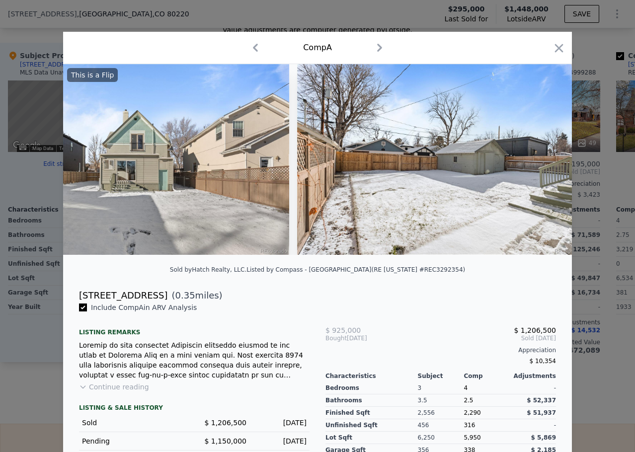
scroll to position [0, 12171]
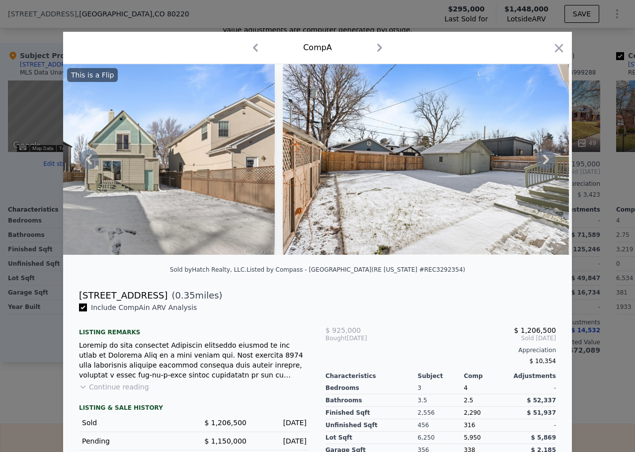
click at [536, 161] on icon at bounding box center [546, 160] width 20 height 20
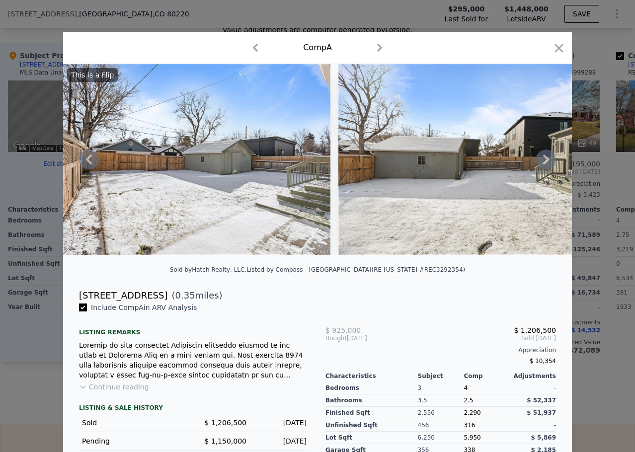
click at [536, 161] on icon at bounding box center [546, 160] width 20 height 20
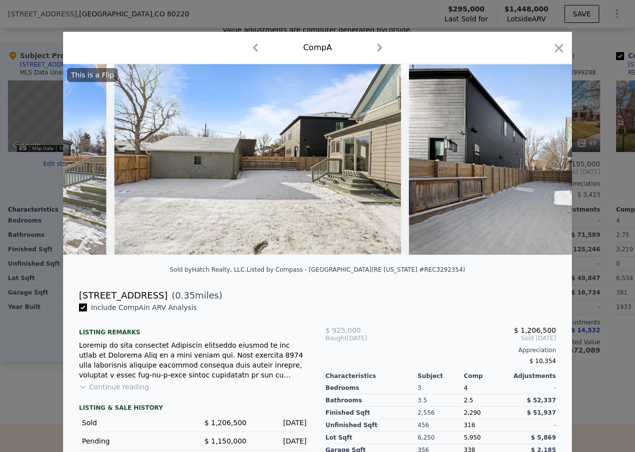
scroll to position [0, 12648]
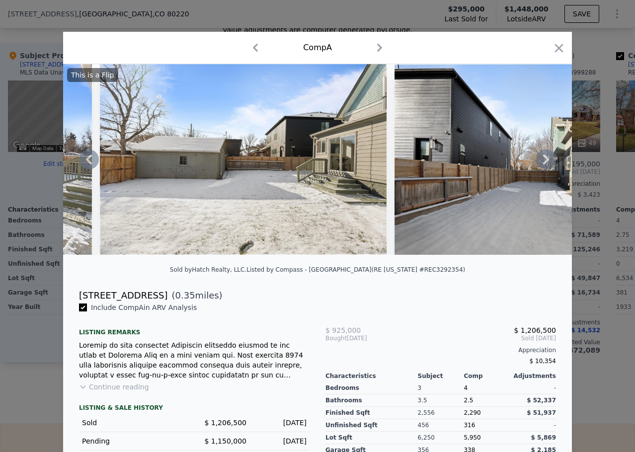
click at [536, 161] on icon at bounding box center [546, 160] width 20 height 20
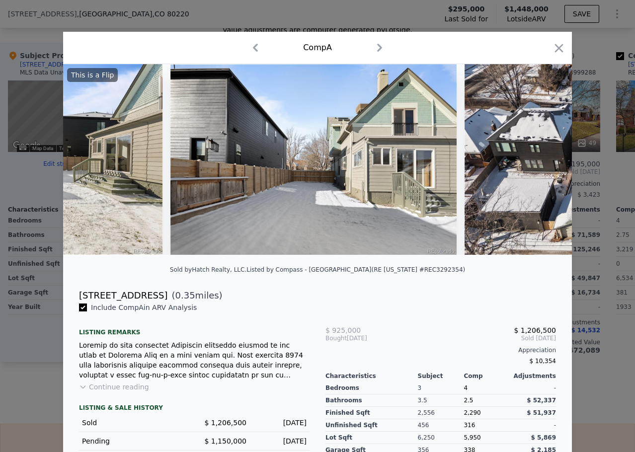
scroll to position [0, 12887]
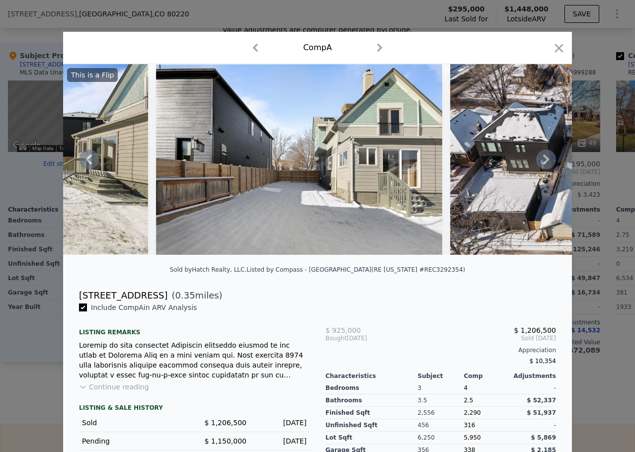
click at [536, 161] on icon at bounding box center [546, 160] width 20 height 20
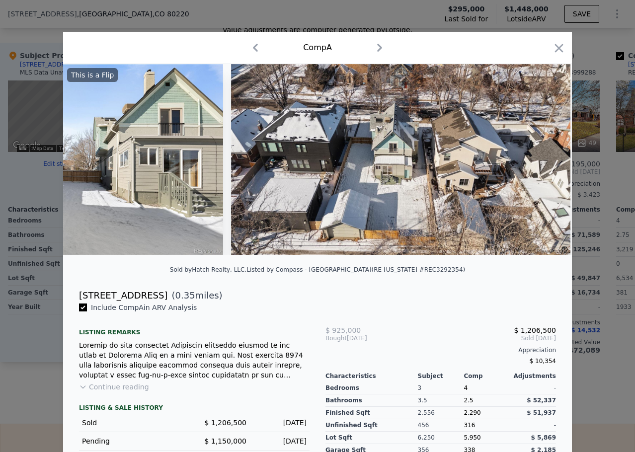
scroll to position [0, 13126]
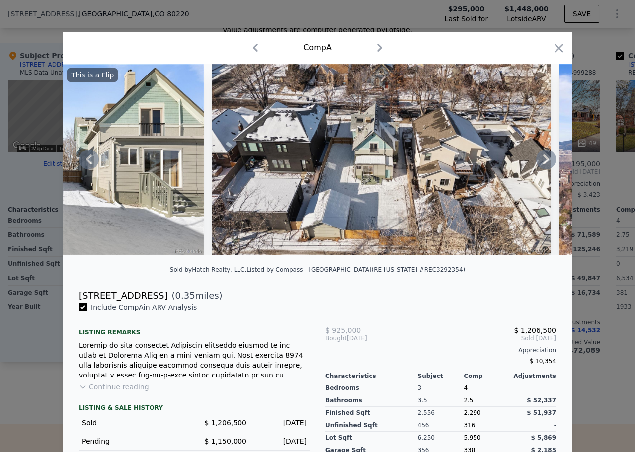
click at [540, 162] on icon at bounding box center [546, 160] width 20 height 20
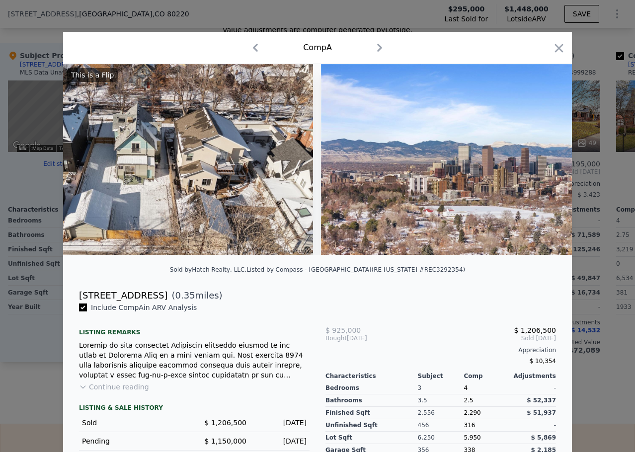
scroll to position [0, 13364]
click at [540, 162] on icon at bounding box center [546, 160] width 20 height 20
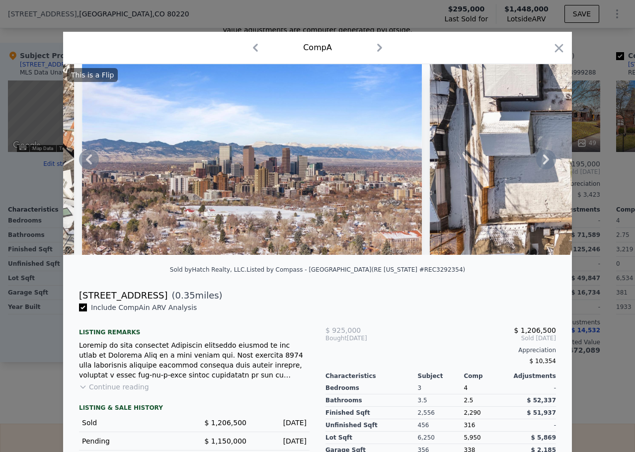
click at [540, 162] on icon at bounding box center [546, 160] width 20 height 20
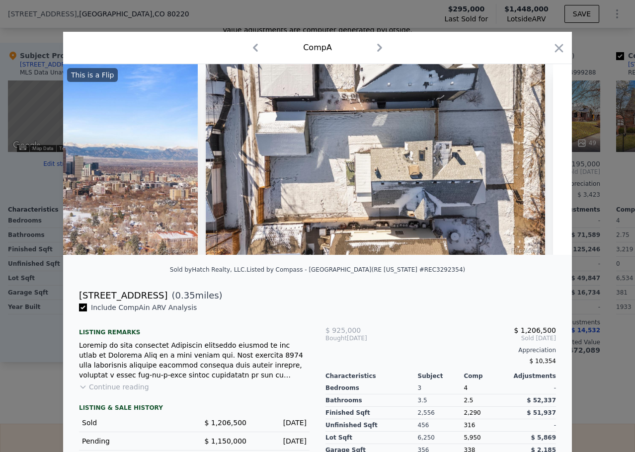
scroll to position [0, 13841]
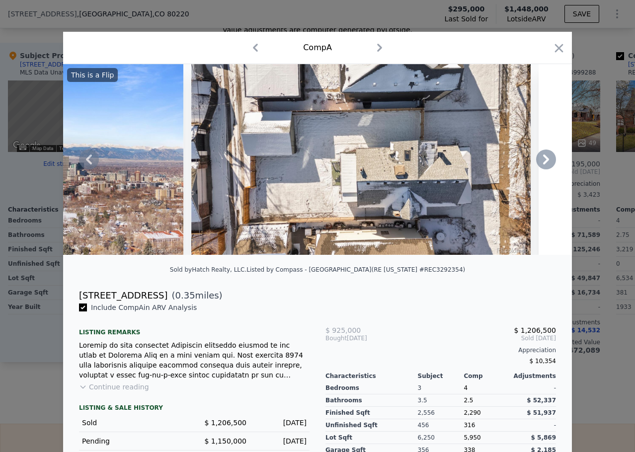
click at [540, 162] on icon at bounding box center [546, 160] width 20 height 20
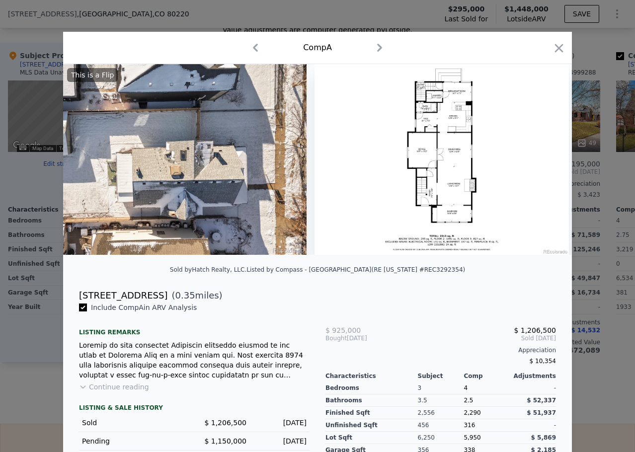
scroll to position [0, 14080]
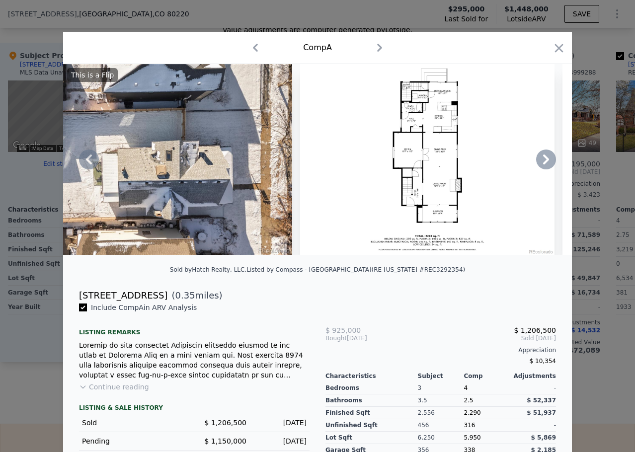
click at [539, 163] on icon at bounding box center [546, 160] width 20 height 20
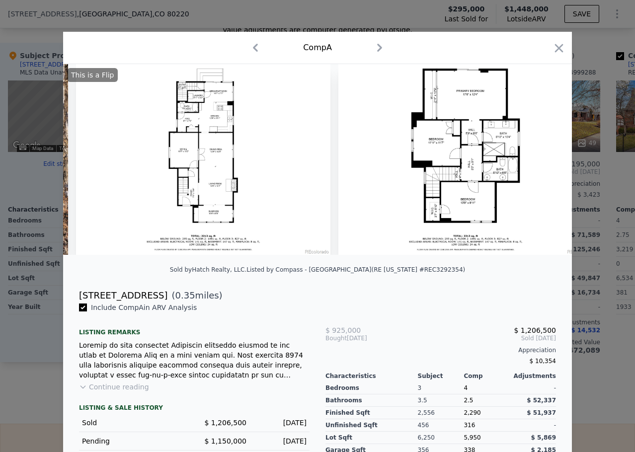
scroll to position [0, 14319]
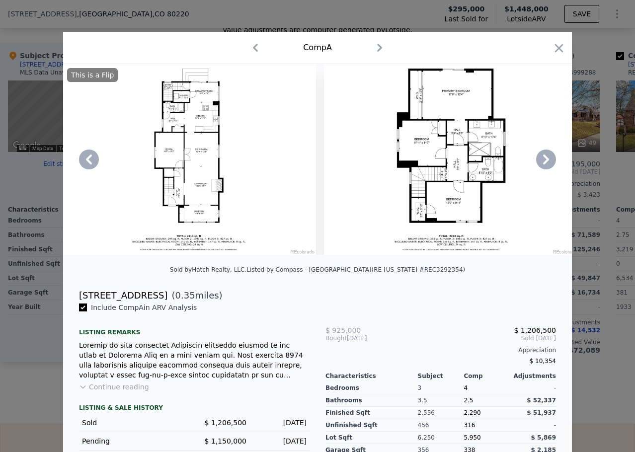
click at [555, 41] on div "Comp A" at bounding box center [317, 48] width 493 height 16
click at [555, 49] on icon "button" at bounding box center [559, 48] width 8 height 8
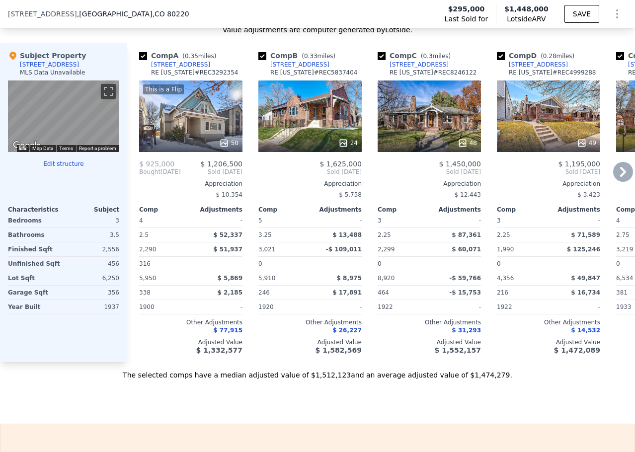
click at [332, 131] on div "24" at bounding box center [310, 117] width 103 height 72
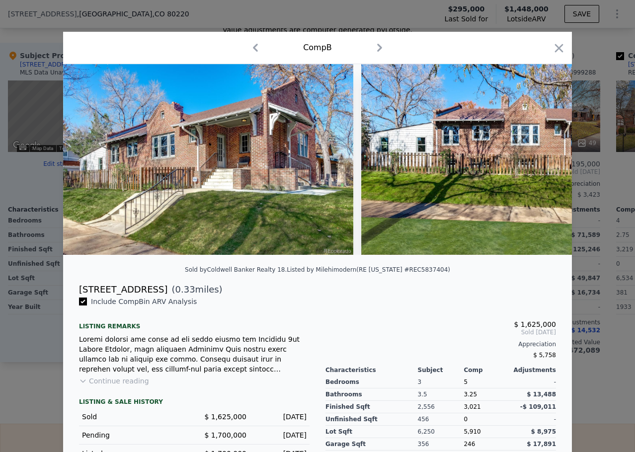
click at [553, 154] on img at bounding box center [504, 159] width 286 height 191
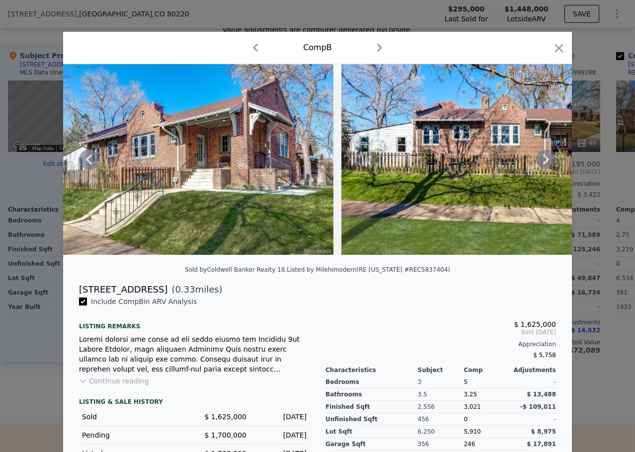
click at [539, 166] on icon at bounding box center [546, 160] width 20 height 20
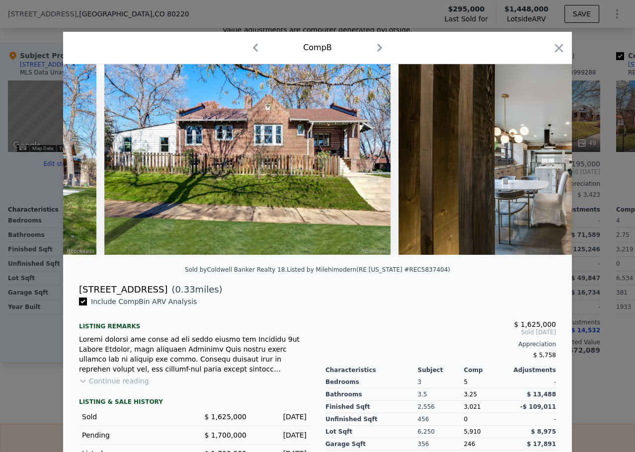
scroll to position [0, 259]
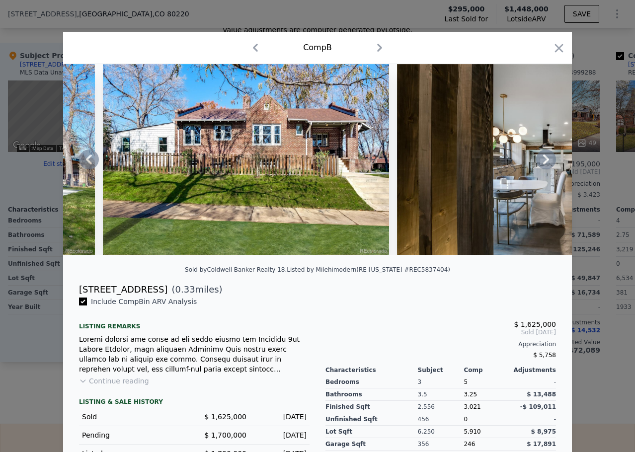
click at [539, 165] on icon at bounding box center [546, 160] width 20 height 20
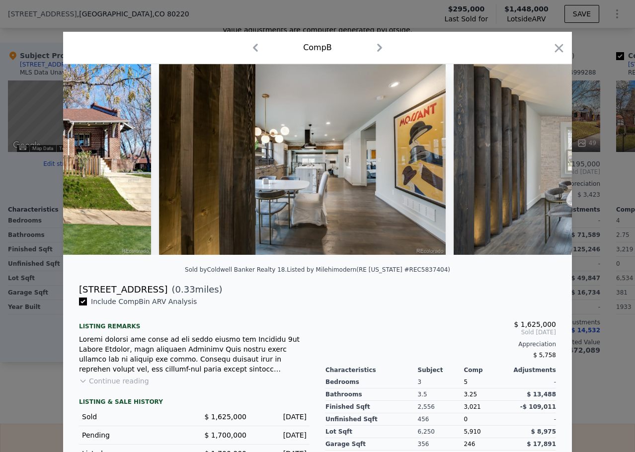
scroll to position [0, 497]
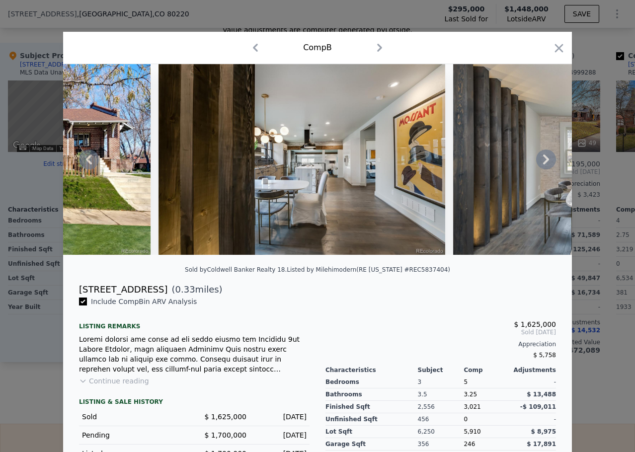
click at [539, 165] on icon at bounding box center [546, 160] width 20 height 20
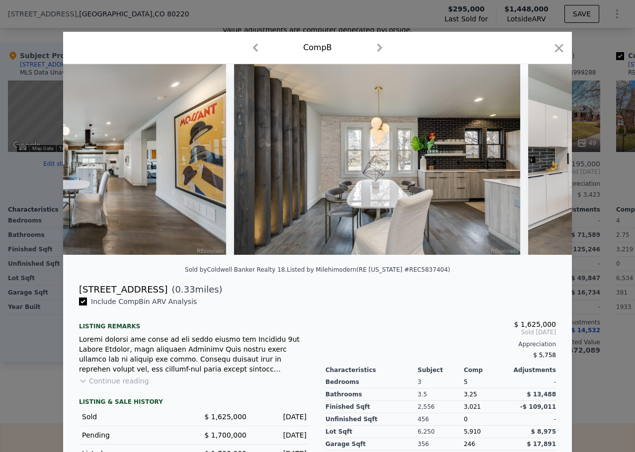
scroll to position [0, 736]
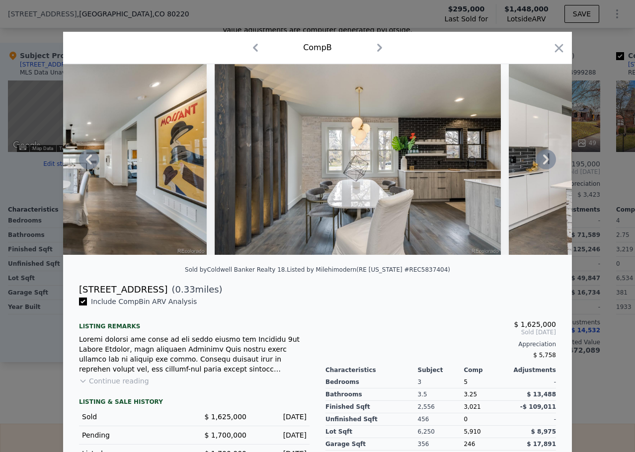
click at [542, 159] on icon at bounding box center [546, 160] width 20 height 20
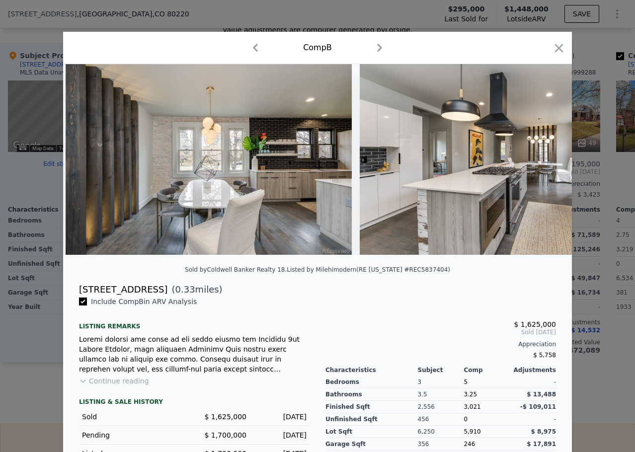
scroll to position [0, 974]
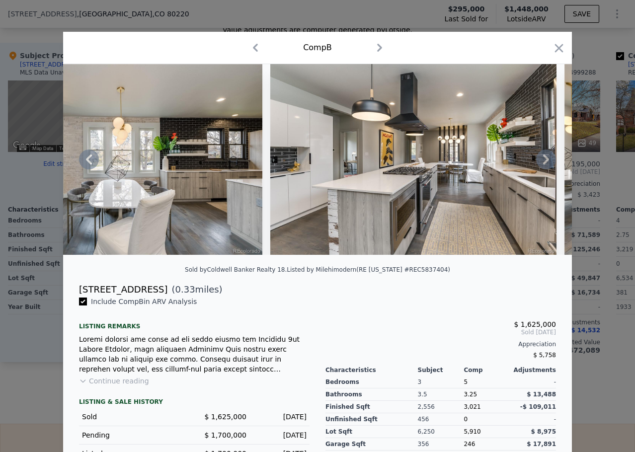
click at [543, 158] on icon at bounding box center [546, 160] width 20 height 20
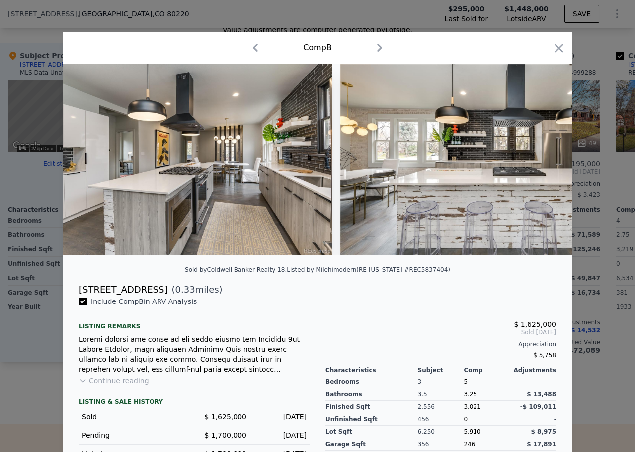
scroll to position [0, 1213]
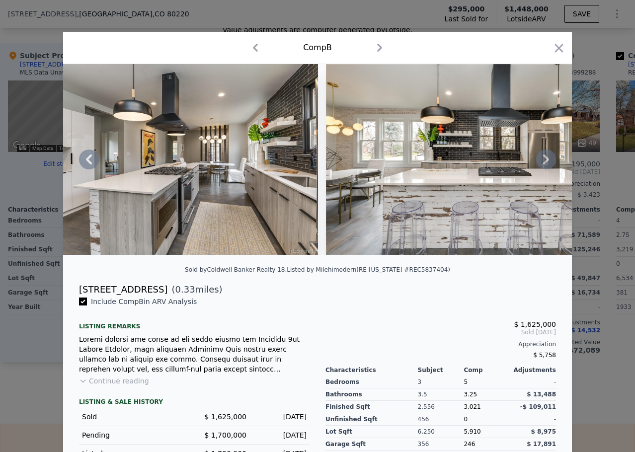
click at [543, 158] on icon at bounding box center [546, 160] width 20 height 20
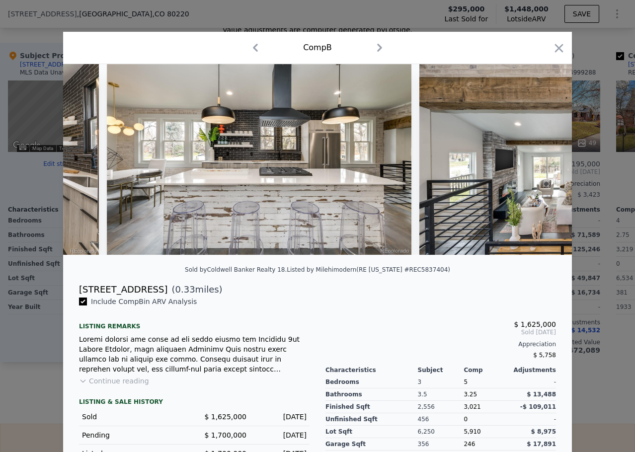
scroll to position [0, 1452]
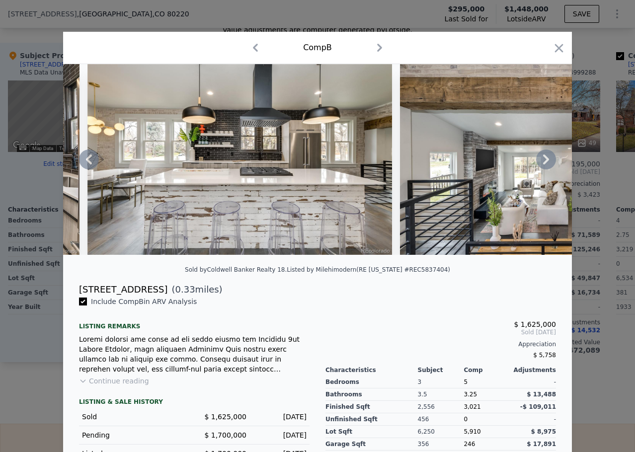
click at [543, 158] on icon at bounding box center [546, 160] width 20 height 20
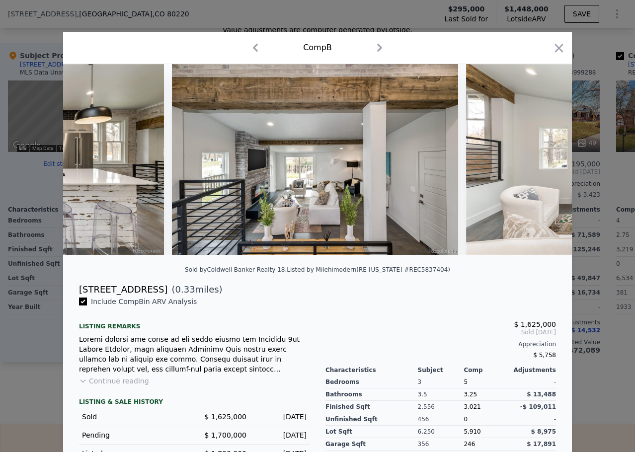
scroll to position [0, 1690]
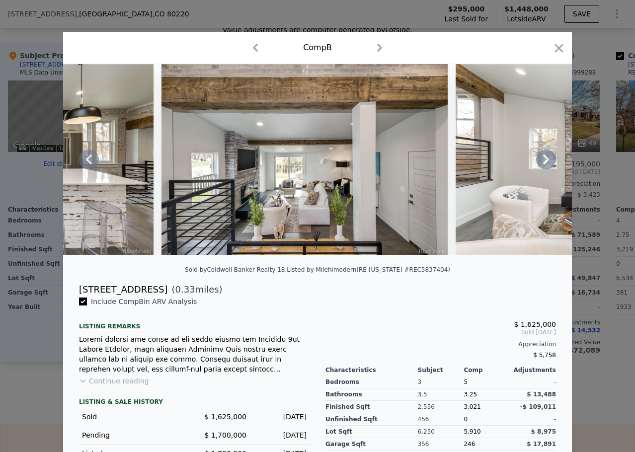
click at [543, 158] on icon at bounding box center [546, 160] width 20 height 20
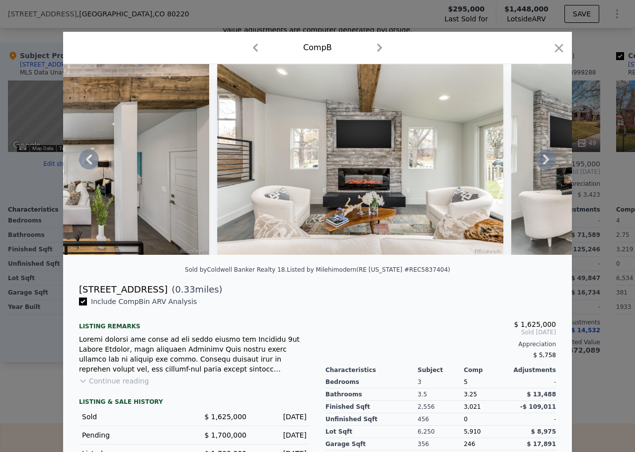
click at [543, 158] on icon at bounding box center [546, 160] width 20 height 20
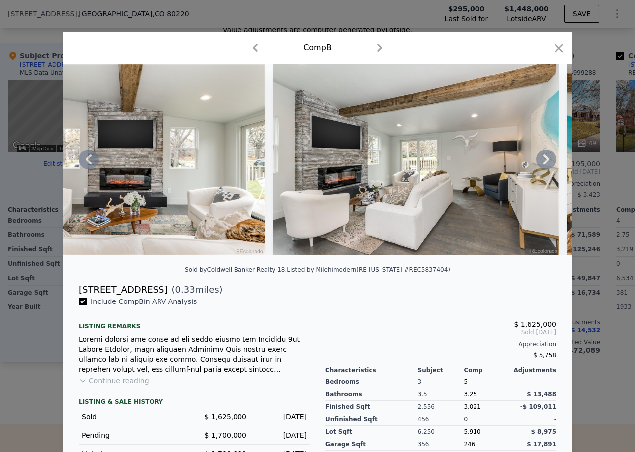
click at [543, 158] on icon at bounding box center [546, 160] width 20 height 20
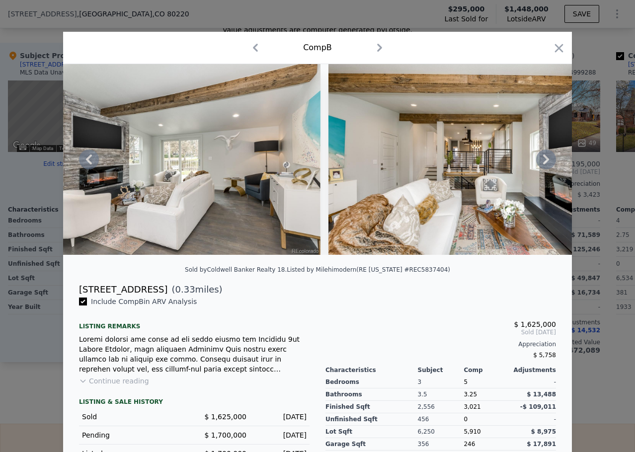
click at [543, 158] on icon at bounding box center [546, 160] width 20 height 20
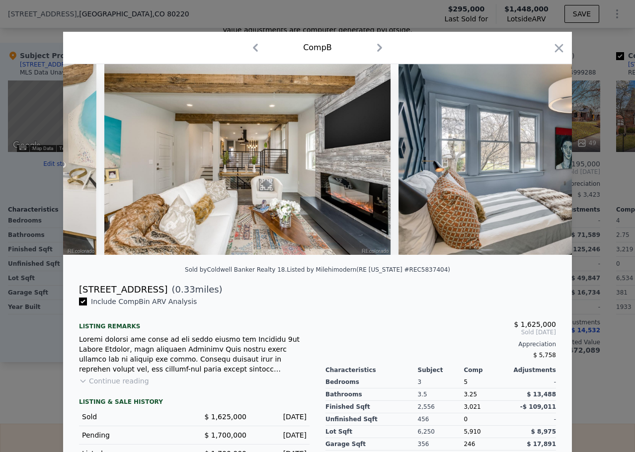
scroll to position [0, 2645]
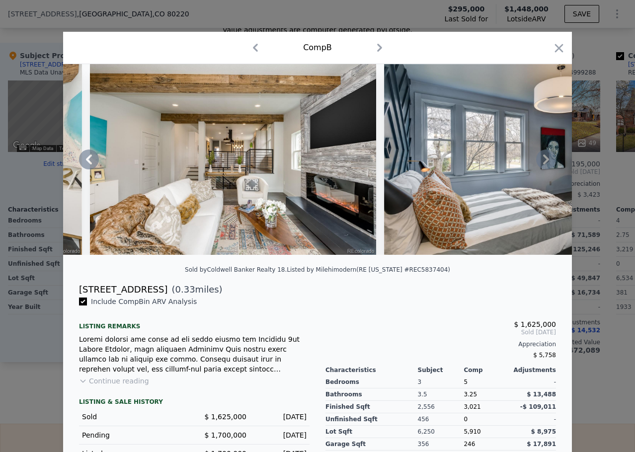
click at [543, 158] on icon at bounding box center [546, 160] width 20 height 20
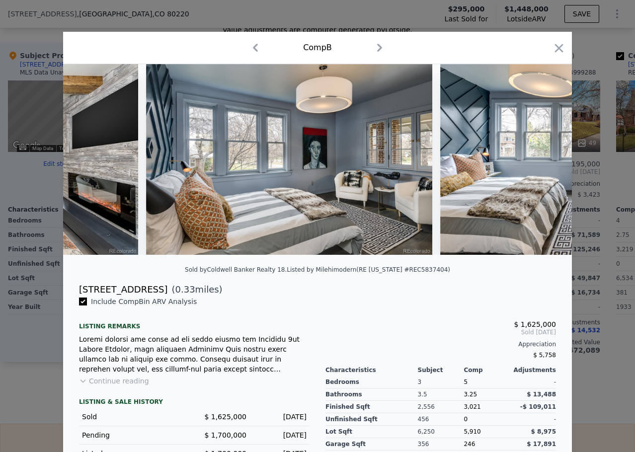
scroll to position [0, 2884]
click at [543, 158] on icon at bounding box center [546, 160] width 20 height 20
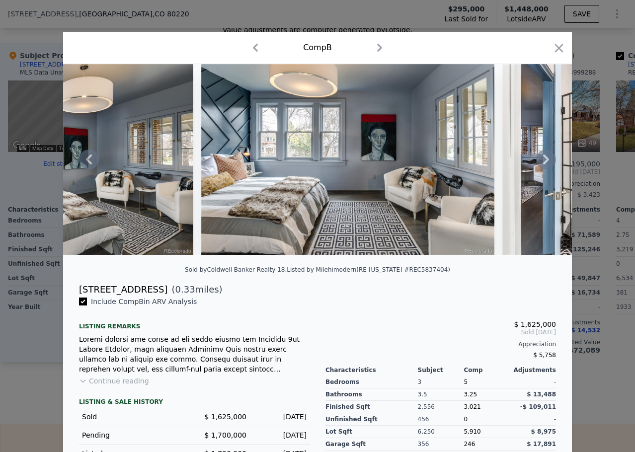
click at [543, 158] on icon at bounding box center [546, 160] width 20 height 20
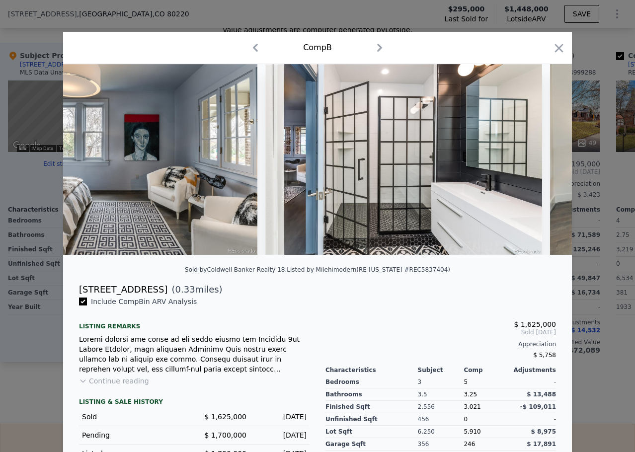
scroll to position [0, 3361]
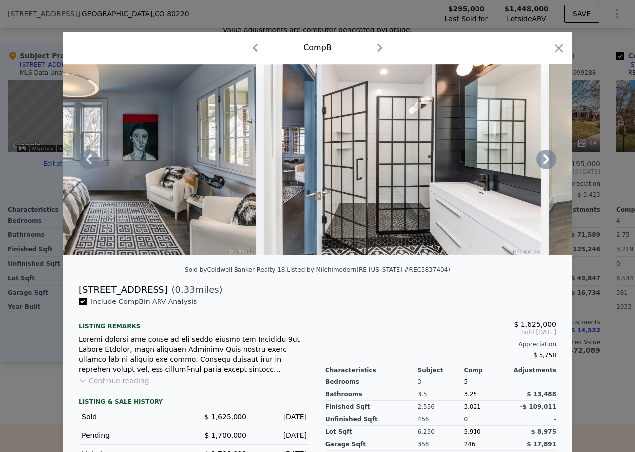
click at [543, 158] on icon at bounding box center [546, 160] width 20 height 20
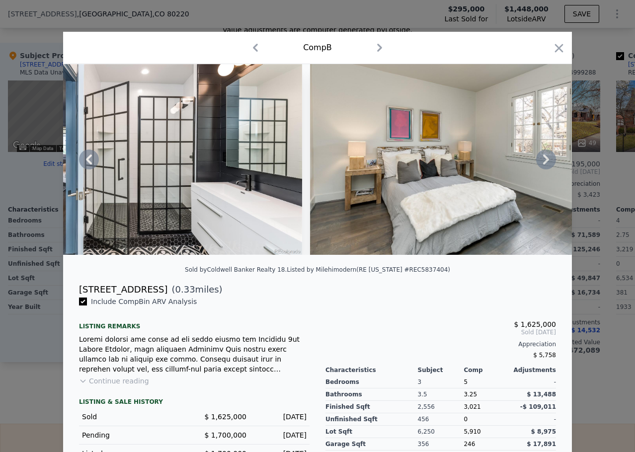
click at [543, 158] on icon at bounding box center [546, 160] width 20 height 20
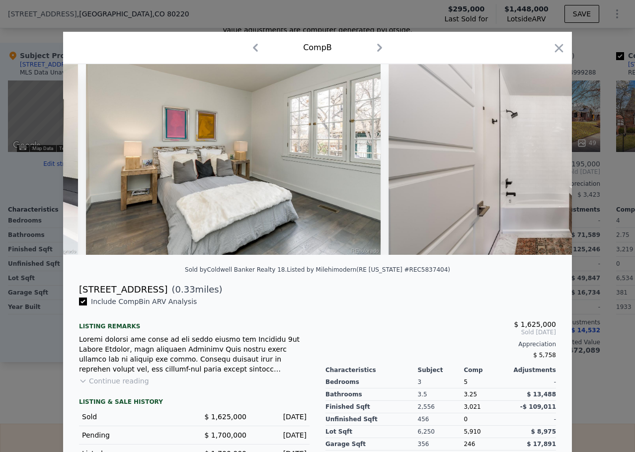
scroll to position [0, 3838]
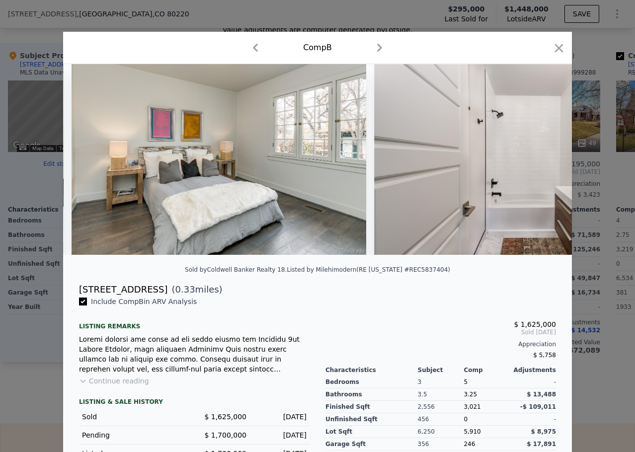
click at [543, 158] on div at bounding box center [317, 159] width 509 height 191
click at [543, 159] on icon at bounding box center [546, 160] width 20 height 20
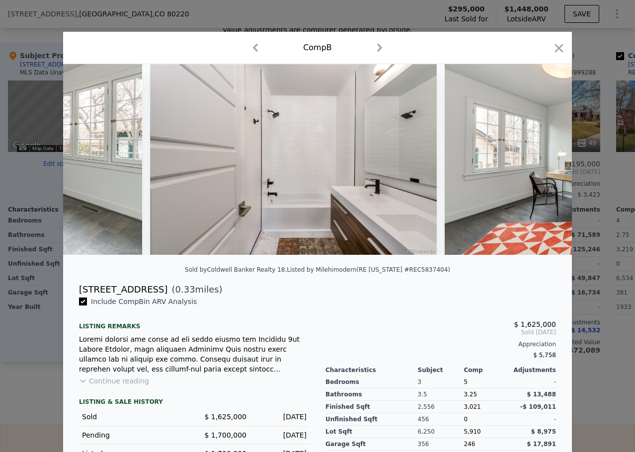
scroll to position [0, 4077]
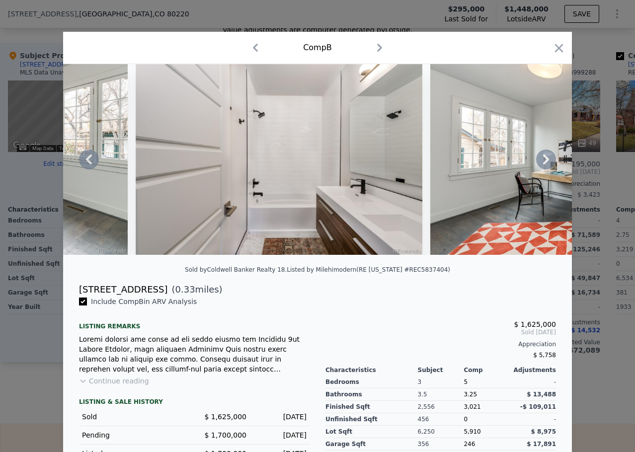
click at [543, 159] on icon at bounding box center [546, 160] width 20 height 20
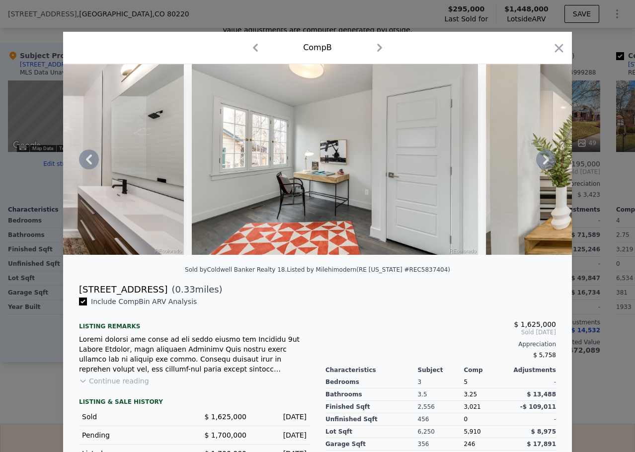
click at [543, 159] on icon at bounding box center [546, 160] width 20 height 20
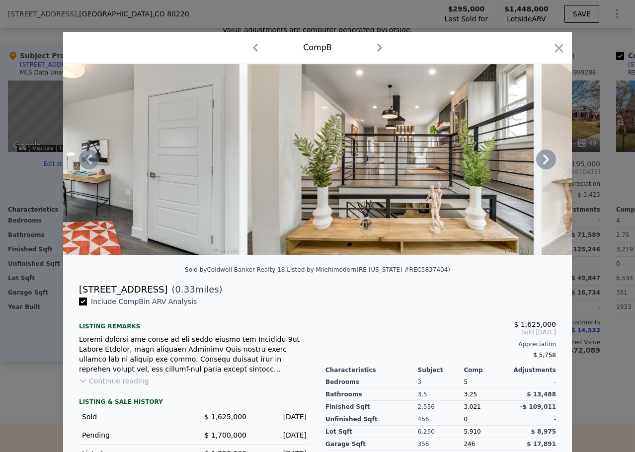
click at [543, 159] on icon at bounding box center [546, 160] width 20 height 20
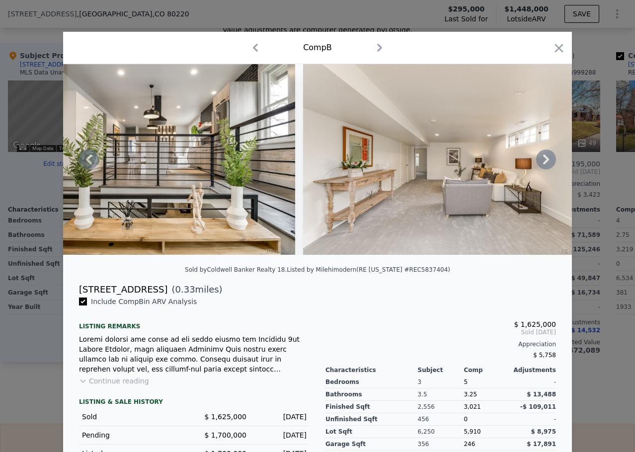
click at [543, 159] on icon at bounding box center [546, 160] width 20 height 20
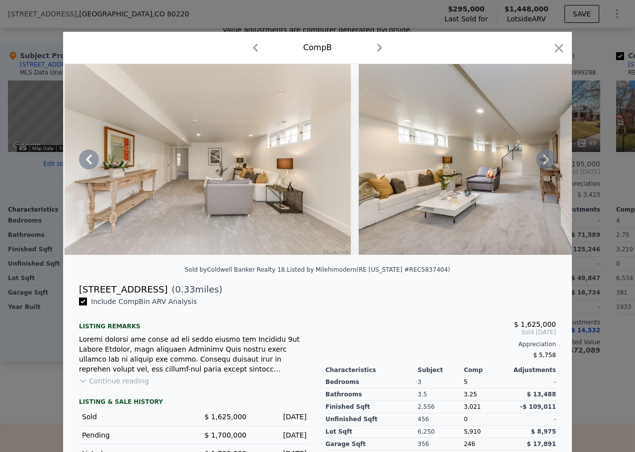
click at [543, 159] on icon at bounding box center [546, 160] width 20 height 20
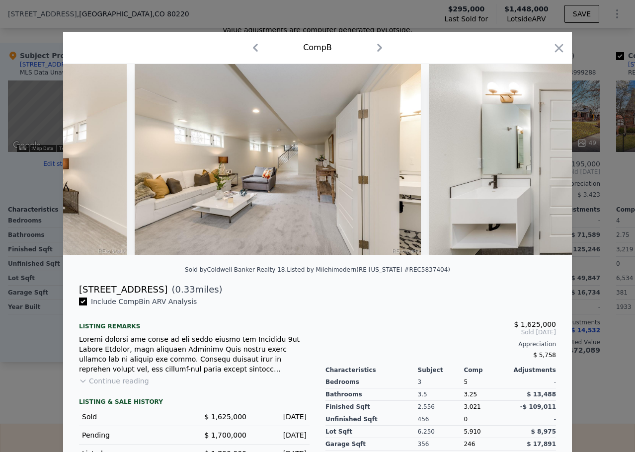
scroll to position [0, 5270]
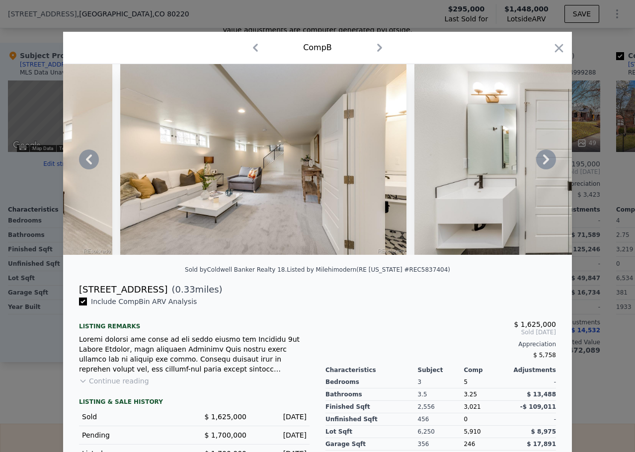
click at [543, 159] on icon at bounding box center [546, 160] width 20 height 20
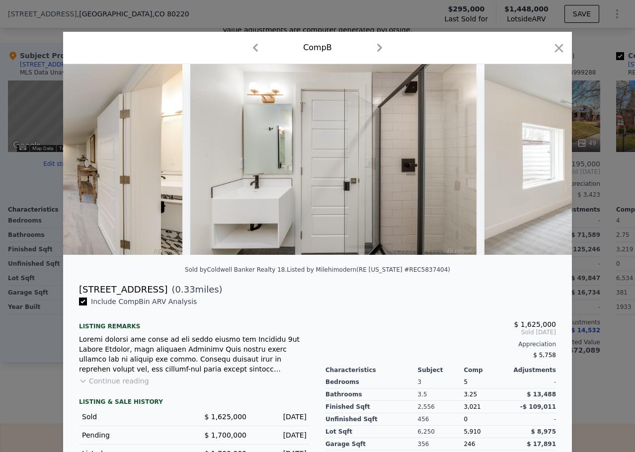
scroll to position [0, 5509]
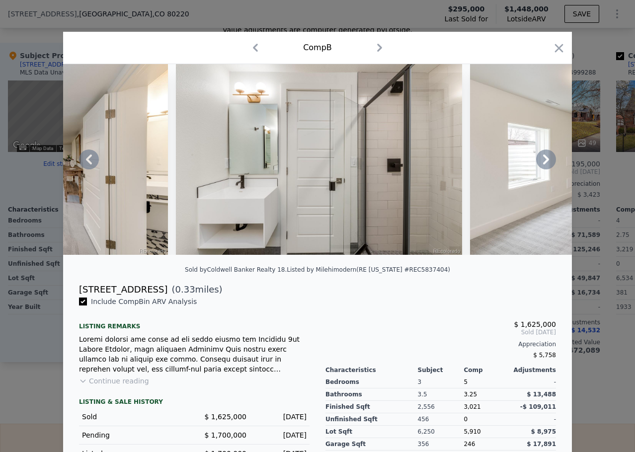
click at [543, 159] on icon at bounding box center [546, 160] width 20 height 20
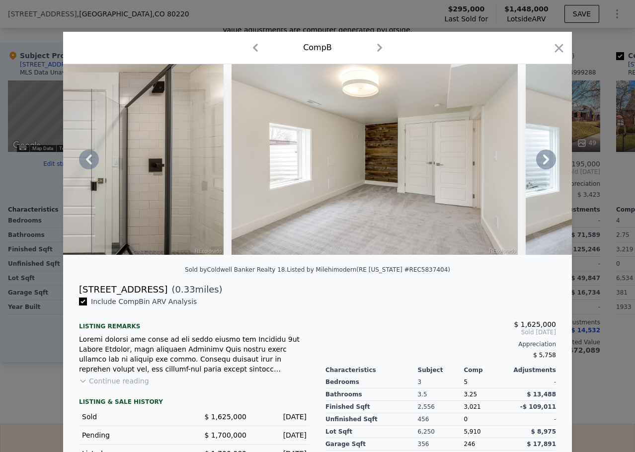
click at [543, 159] on icon at bounding box center [546, 160] width 20 height 20
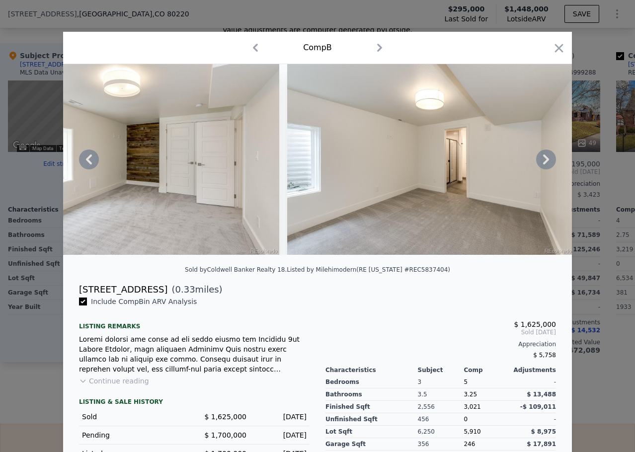
click at [543, 159] on icon at bounding box center [546, 160] width 20 height 20
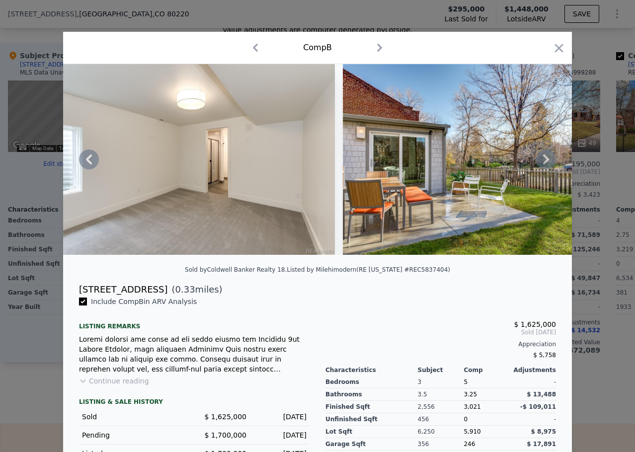
click at [543, 159] on icon at bounding box center [546, 160] width 20 height 20
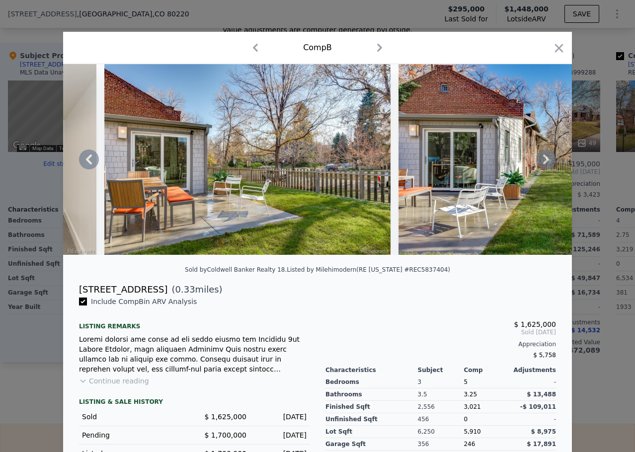
click at [543, 159] on icon at bounding box center [546, 160] width 20 height 20
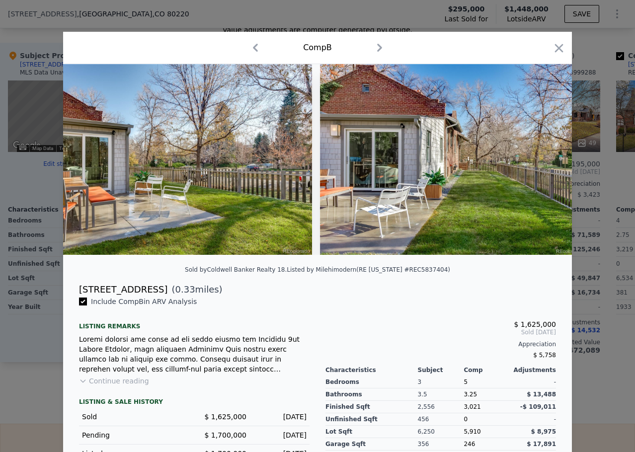
scroll to position [0, 6553]
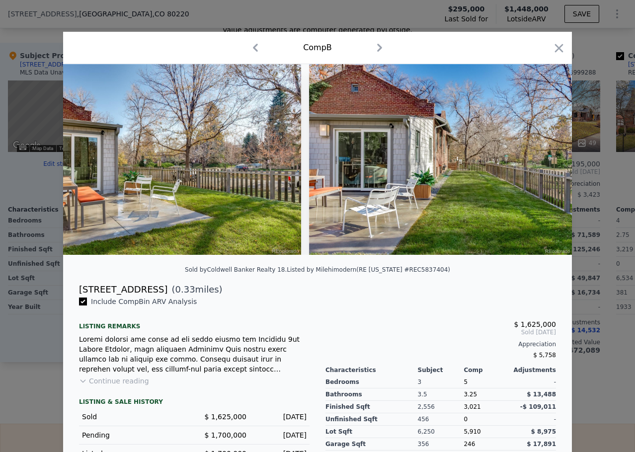
click at [548, 51] on div "Comp B" at bounding box center [317, 48] width 493 height 16
click at [552, 48] on icon "button" at bounding box center [559, 48] width 14 height 14
